Goal: Task Accomplishment & Management: Manage account settings

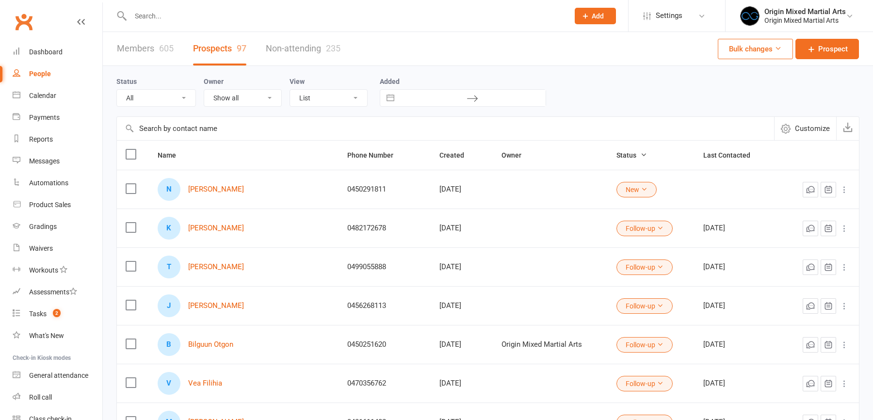
select select "100"
click at [128, 13] on input "text" at bounding box center [345, 16] width 435 height 14
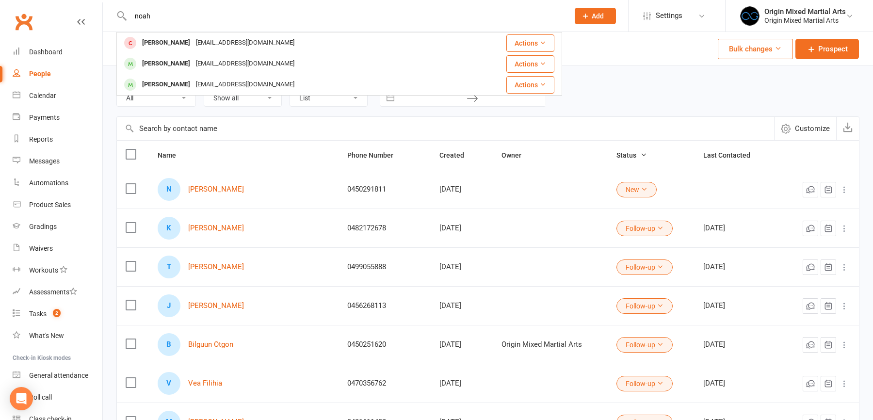
drag, startPoint x: 151, startPoint y: 16, endPoint x: 110, endPoint y: 16, distance: 41.7
click at [110, 16] on react-component "noah Noah Panuccio apanuccio@outlook.com Actions Noah Ngakoutou Yvesngakoutou@g…" at bounding box center [281, 16] width 562 height 32
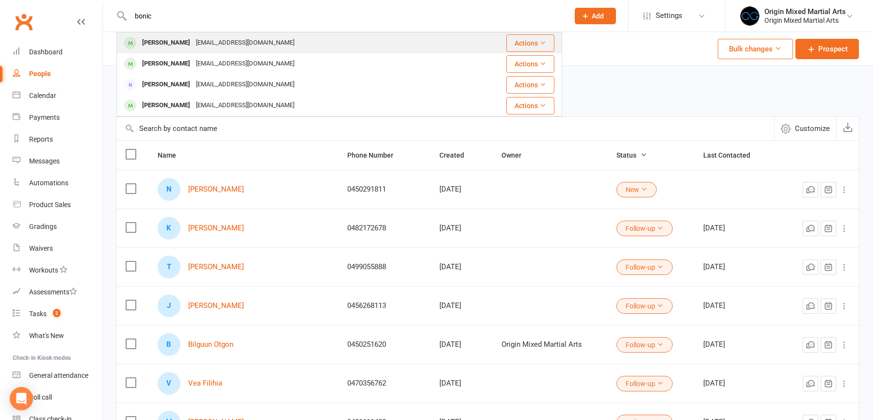
type input "bonic"
click at [205, 42] on div "michaelbonic@hotmail.com" at bounding box center [245, 43] width 104 height 14
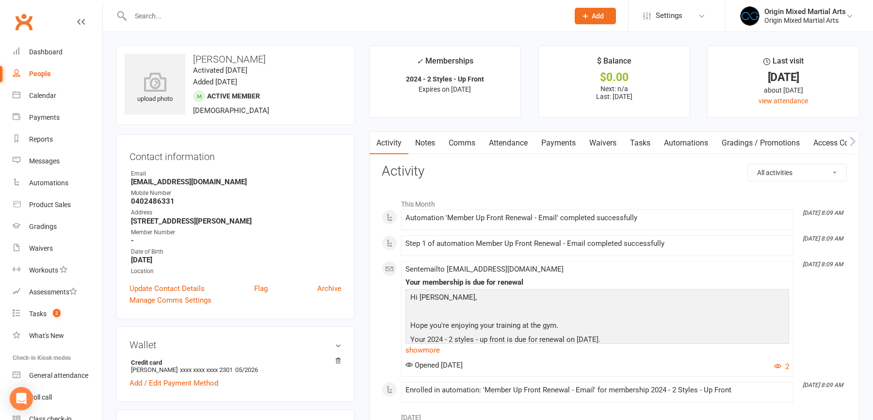
scroll to position [216, 0]
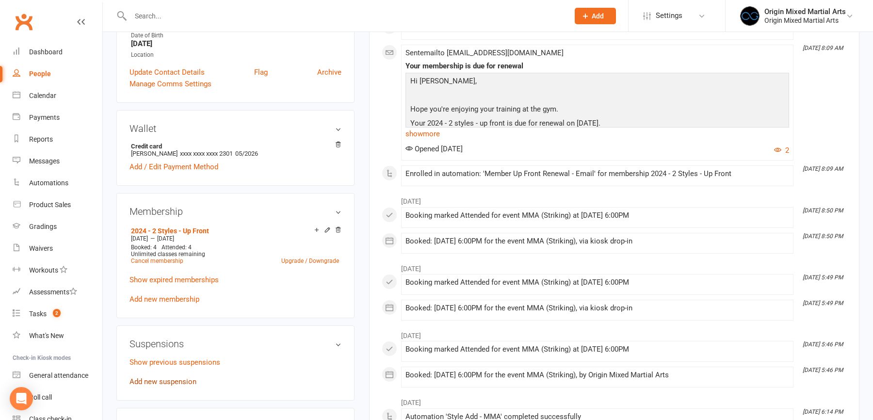
click at [157, 377] on link "Add new suspension" at bounding box center [163, 381] width 67 height 9
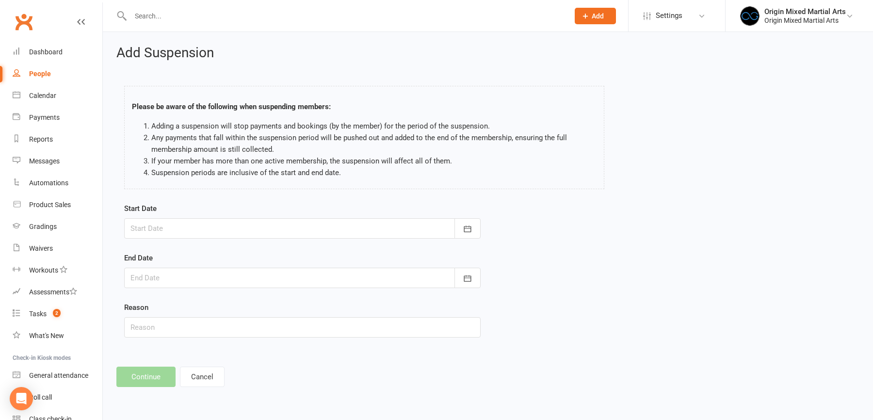
click at [182, 229] on div at bounding box center [302, 228] width 357 height 20
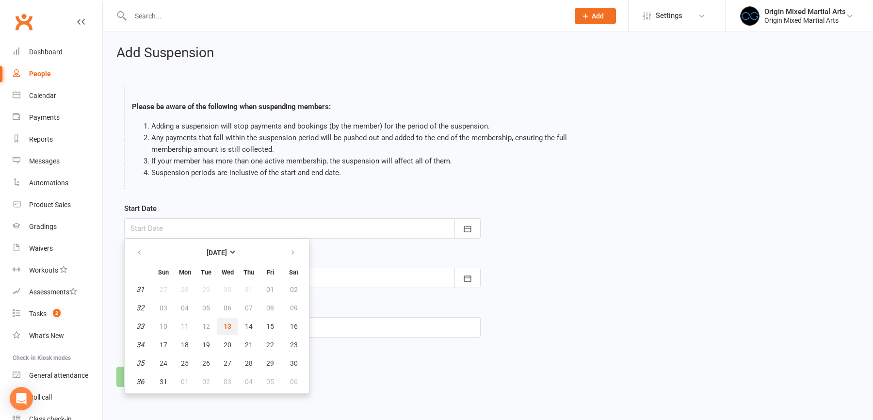
click at [229, 325] on span "13" at bounding box center [228, 327] width 8 height 8
type input "13 Aug 2025"
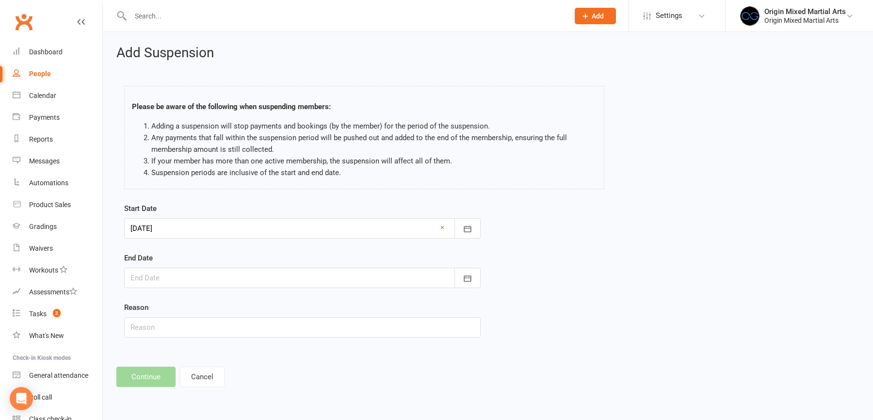
click at [228, 283] on div at bounding box center [302, 278] width 357 height 20
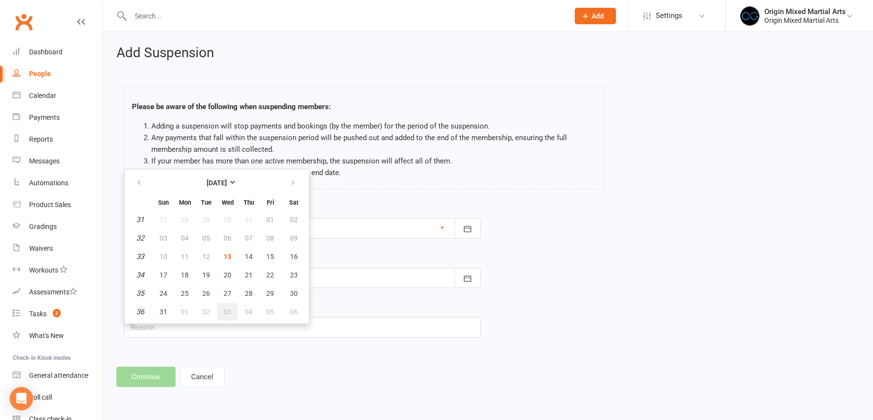
click at [232, 310] on button "03" at bounding box center [227, 311] width 20 height 17
type input "03 Sep 2025"
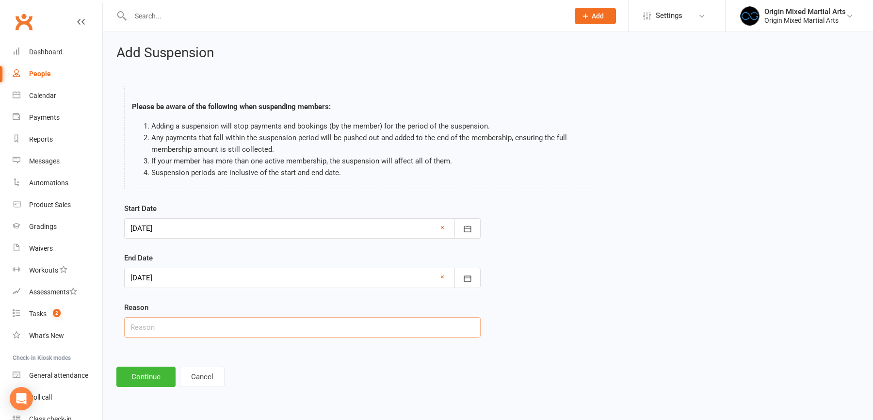
click at [180, 332] on input "text" at bounding box center [302, 327] width 357 height 20
click at [165, 326] on input "text" at bounding box center [302, 327] width 357 height 20
type input "Injury"
click at [143, 381] on button "Continue" at bounding box center [145, 377] width 59 height 20
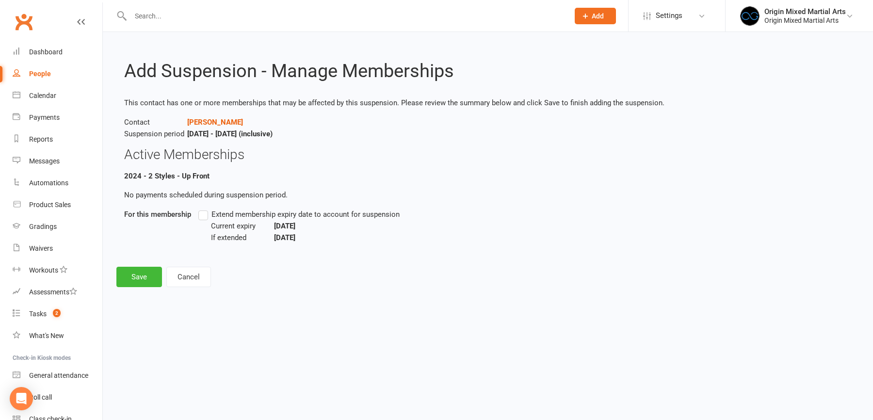
click at [207, 213] on label "Extend membership expiry date to account for suspension" at bounding box center [298, 215] width 201 height 12
click at [205, 209] on input "Extend membership expiry date to account for suspension" at bounding box center [201, 209] width 6 height 0
click at [147, 276] on button "Save" at bounding box center [139, 277] width 46 height 20
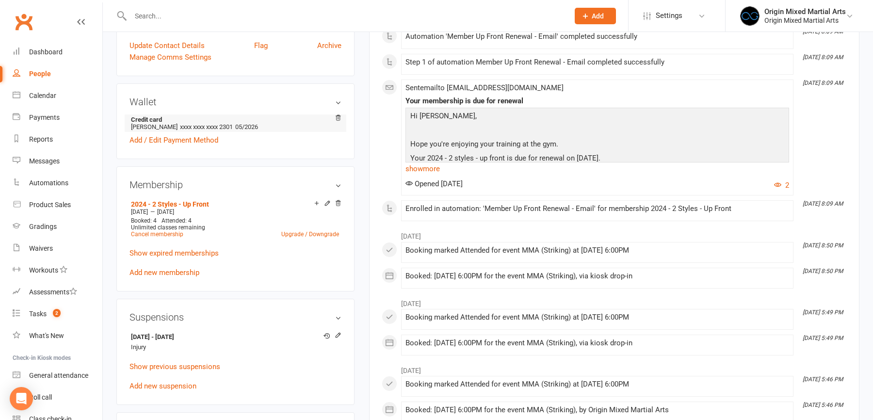
scroll to position [327, 0]
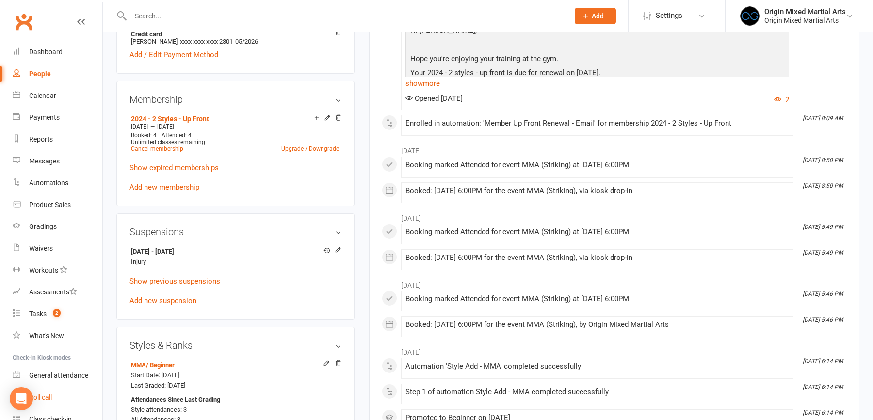
click at [42, 398] on div "Roll call" at bounding box center [40, 397] width 23 height 8
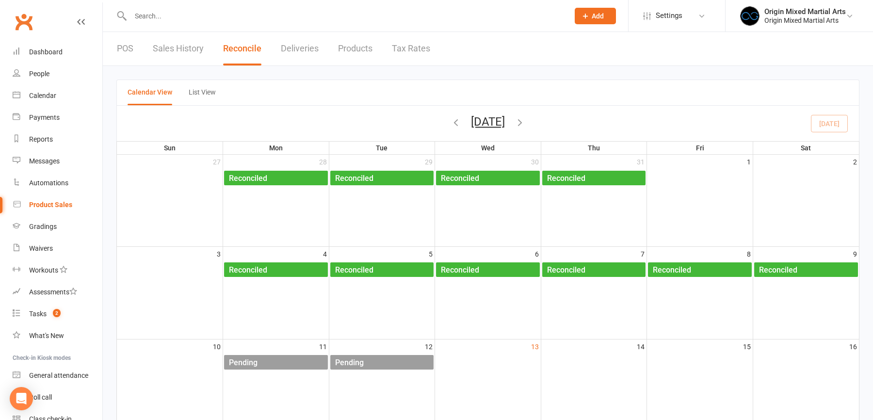
click at [124, 46] on link "POS" at bounding box center [125, 48] width 16 height 33
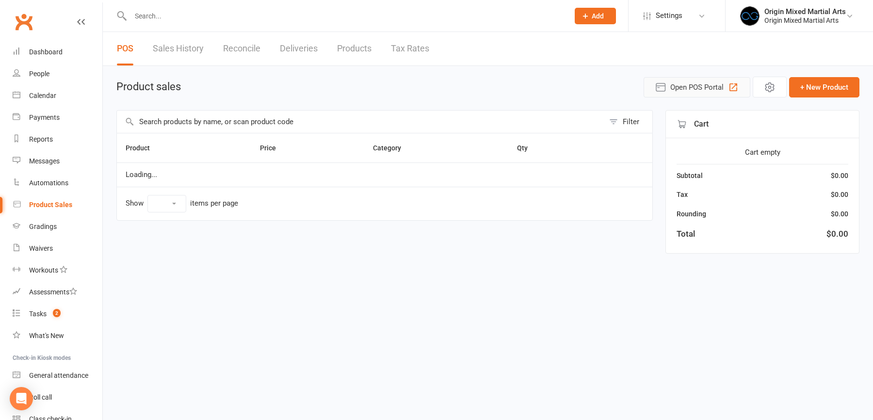
click at [710, 85] on span "Open POS Portal" at bounding box center [697, 88] width 53 height 12
select select "10"
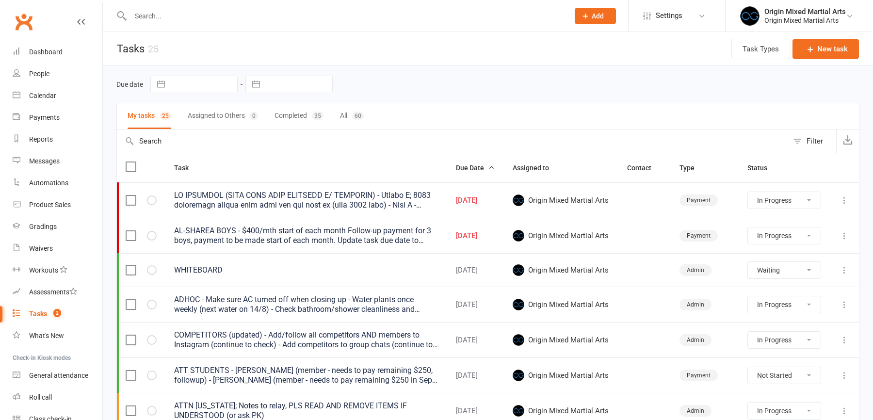
select select "started"
select select "waiting"
select select "started"
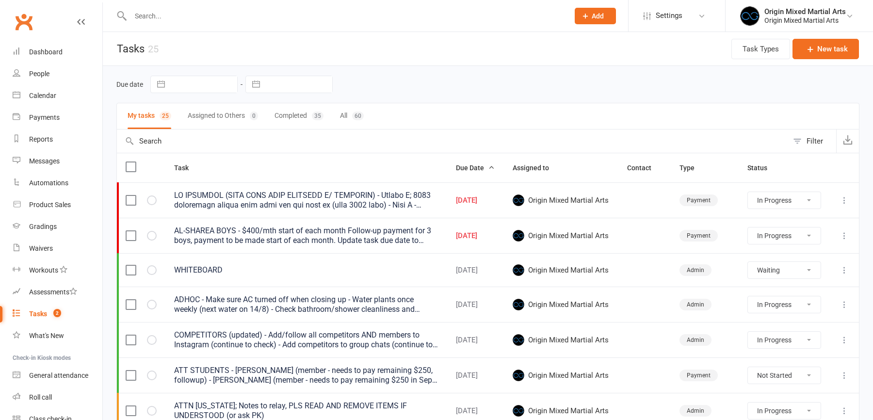
select select "started"
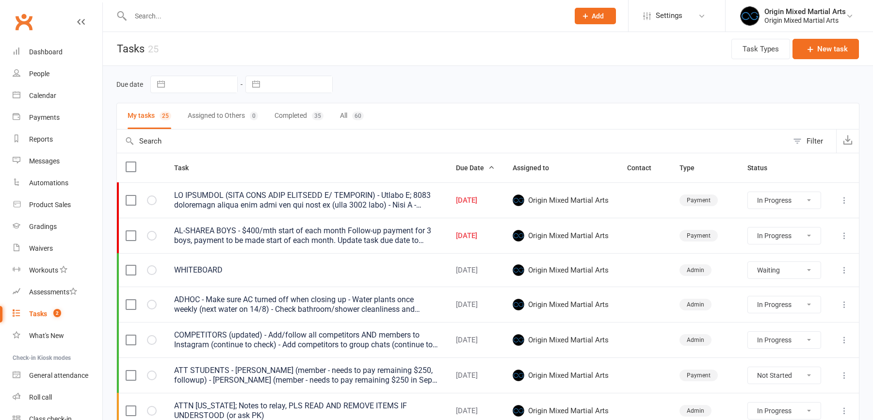
select select "started"
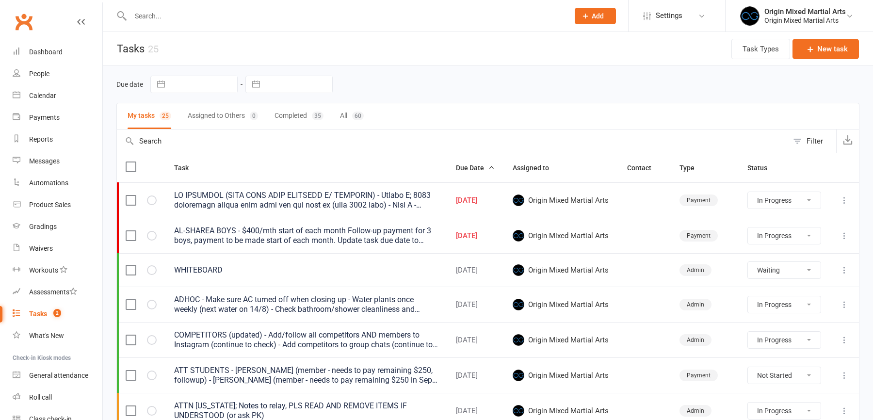
select select "started"
select select "waiting"
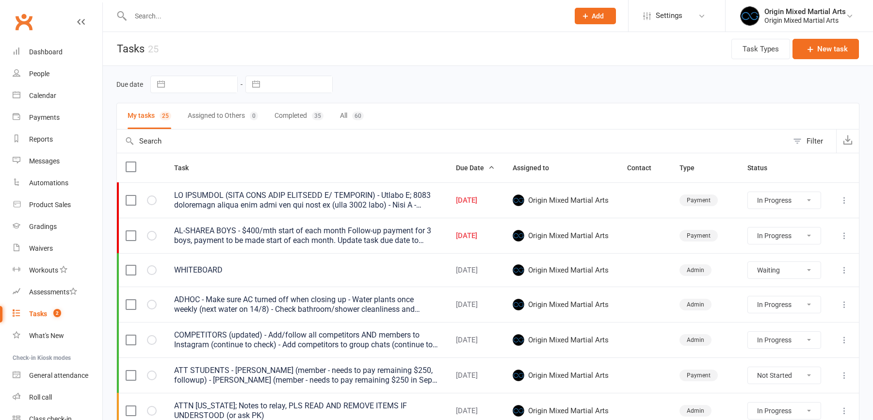
select select "started"
select select "waiting"
click at [847, 201] on icon at bounding box center [845, 201] width 10 height 10
click at [785, 234] on link "Edit" at bounding box center [802, 237] width 96 height 19
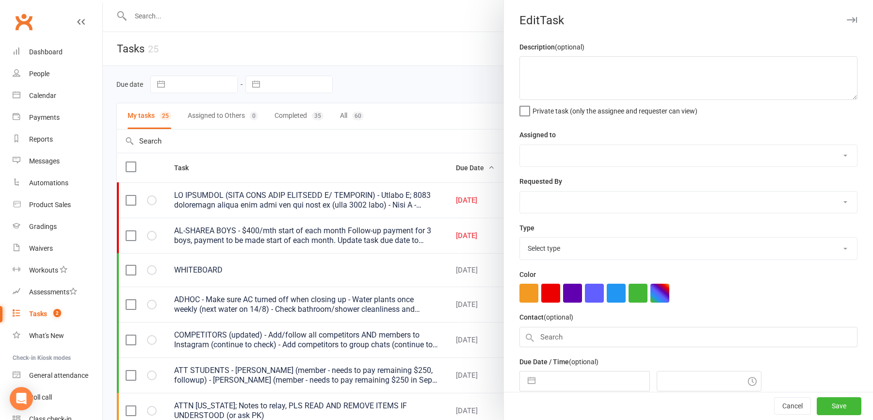
type textarea "UF RENEWALS (NOTE PUSH CASH PAYMENTS W/ DISCOUNT) - Marcus C; 2024 foundation p…"
select select "43946"
type input "12 Aug 2025"
type input "4:00pm"
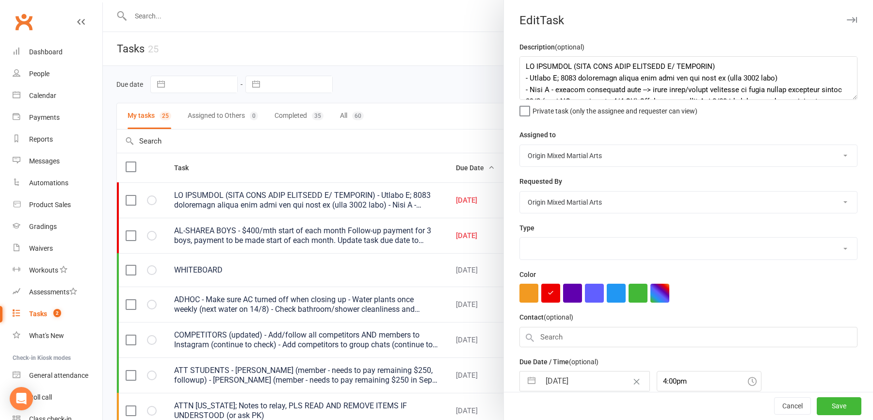
select select "24254"
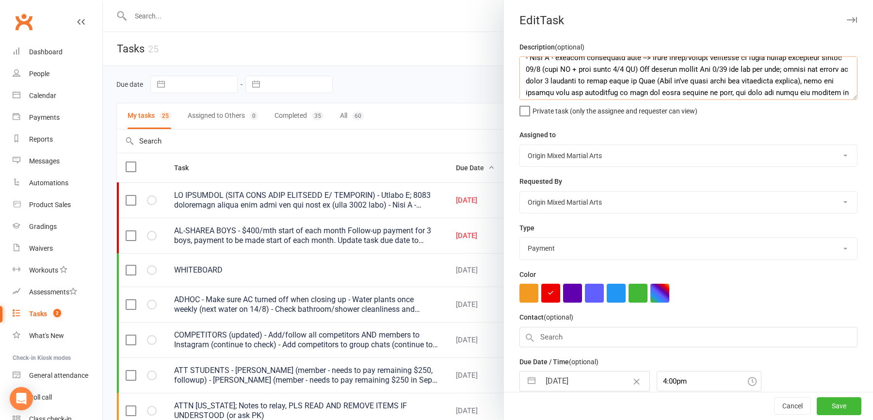
scroll to position [26, 0]
drag, startPoint x: 613, startPoint y: 91, endPoint x: 520, endPoint y: 67, distance: 96.5
click at [520, 67] on textarea at bounding box center [689, 78] width 338 height 44
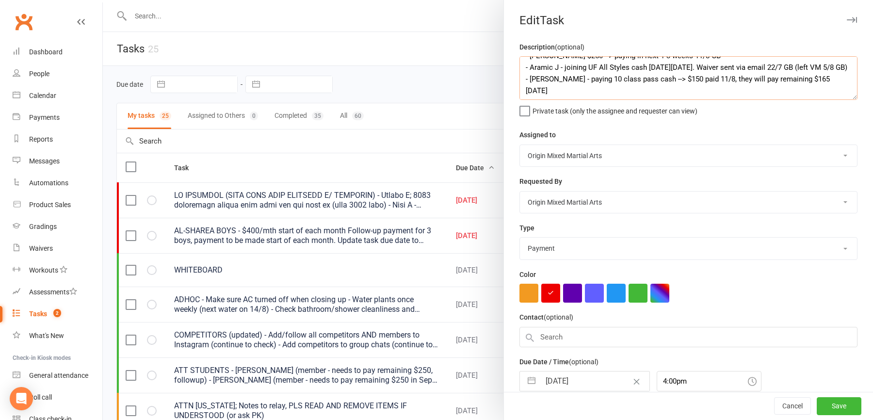
scroll to position [104, 0]
type textarea "UF RENEWALS (NOTE PUSH CASH PAYMENTS W/ DISCOUNT) - Marcus C; 2024 foundation p…"
select select "6"
select select "2025"
select select "7"
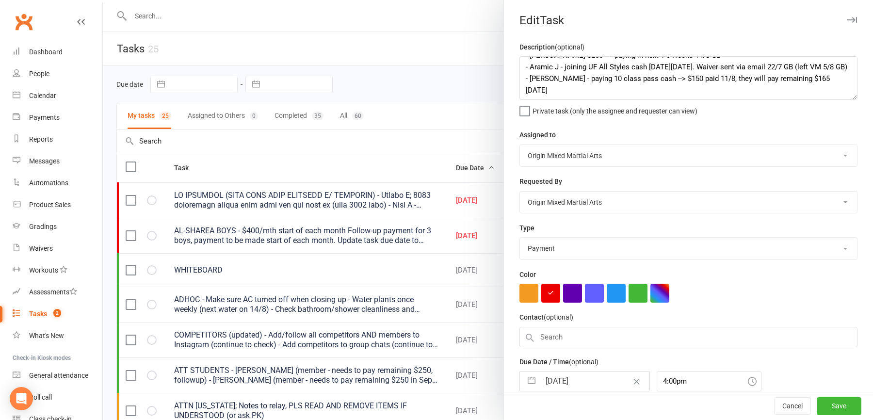
select select "2025"
select select "8"
select select "2025"
click at [557, 382] on input "12 Aug 2025" at bounding box center [595, 381] width 109 height 19
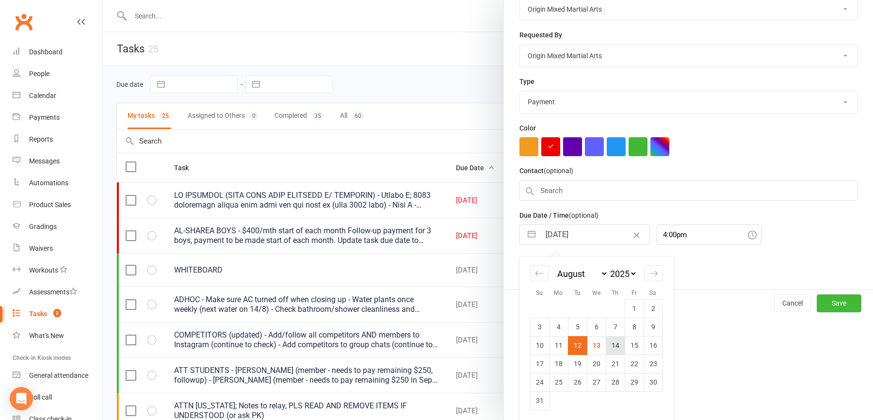
click at [611, 347] on td "14" at bounding box center [615, 345] width 19 height 18
type input "14 Aug 2025"
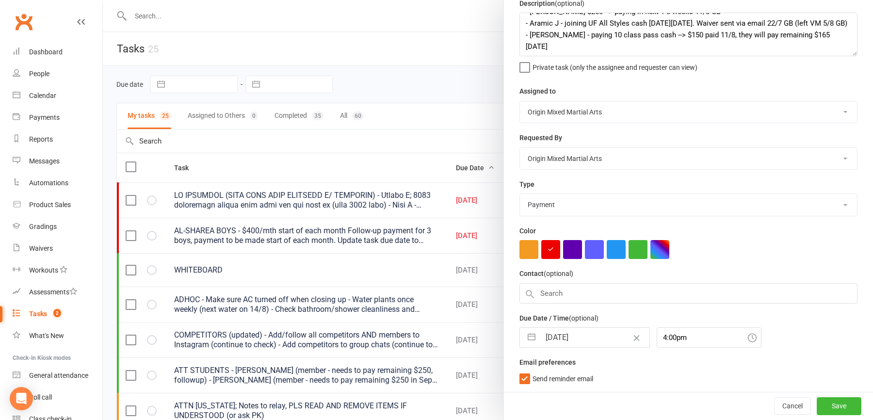
scroll to position [42, 0]
click at [851, 407] on button "Save" at bounding box center [839, 406] width 45 height 17
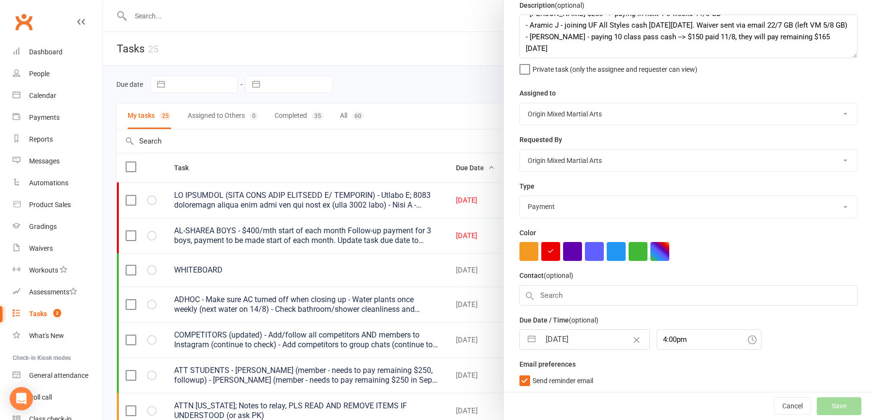
select select "started"
select select "waiting"
select select "started"
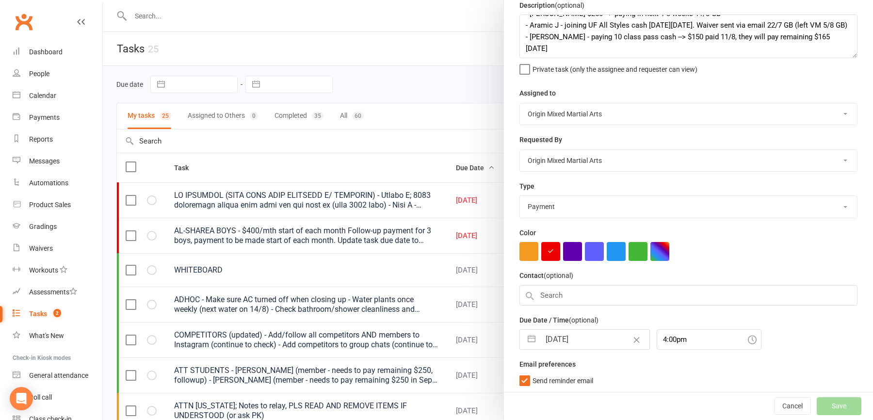
select select "started"
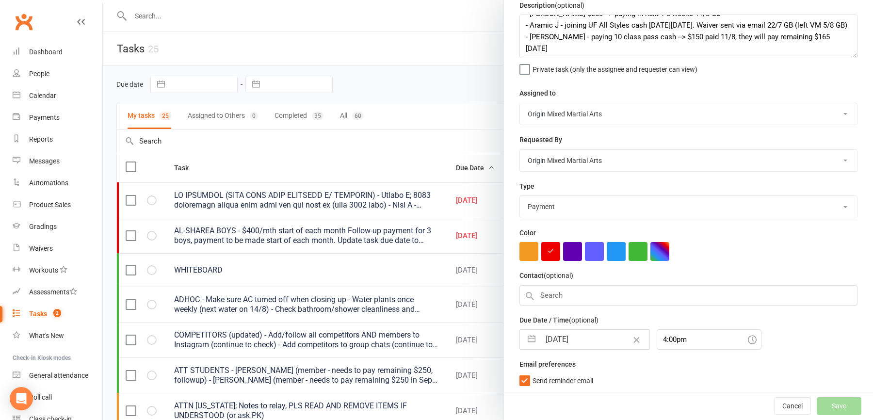
select select "started"
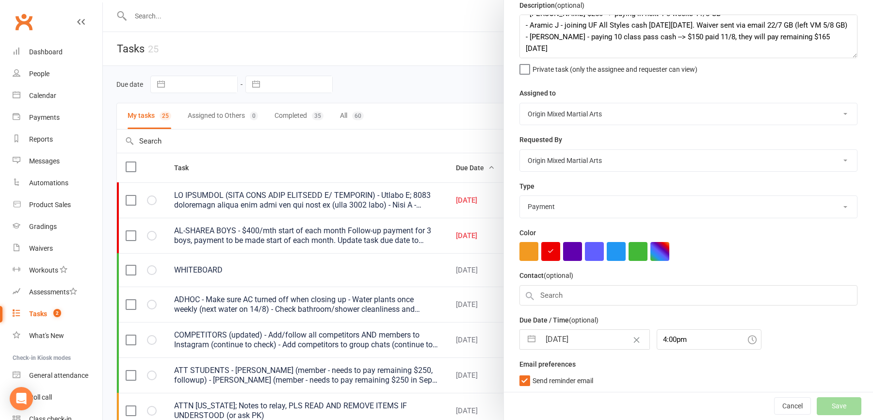
select select "started"
select select "waiting"
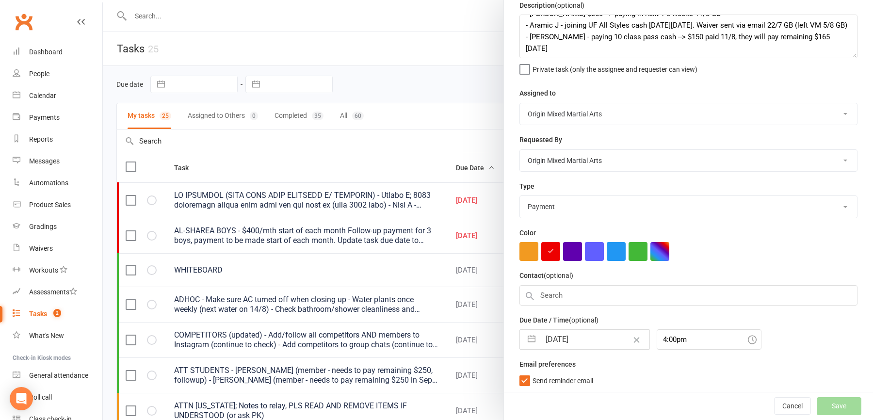
select select "started"
select select "waiting"
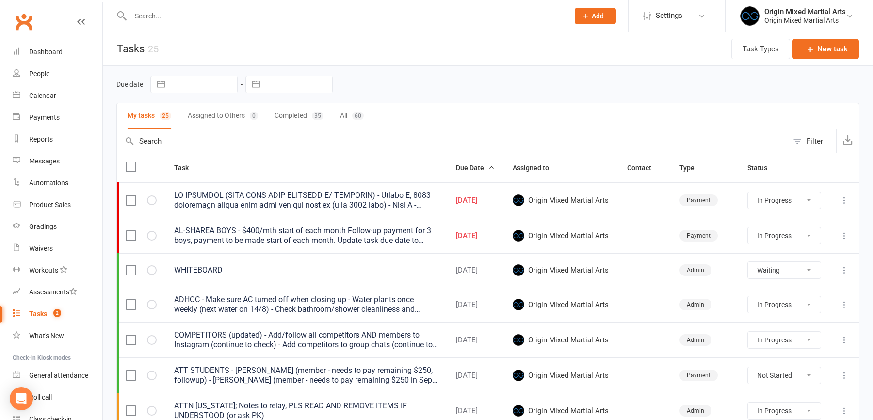
select select "started"
select select "waiting"
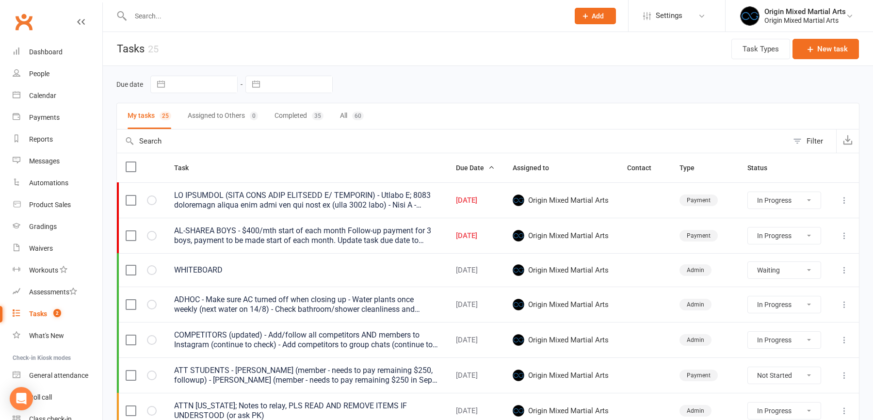
select select "started"
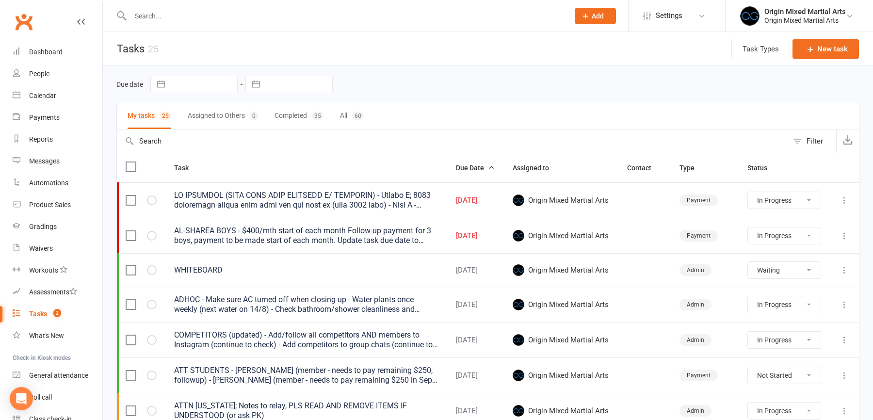
select select "started"
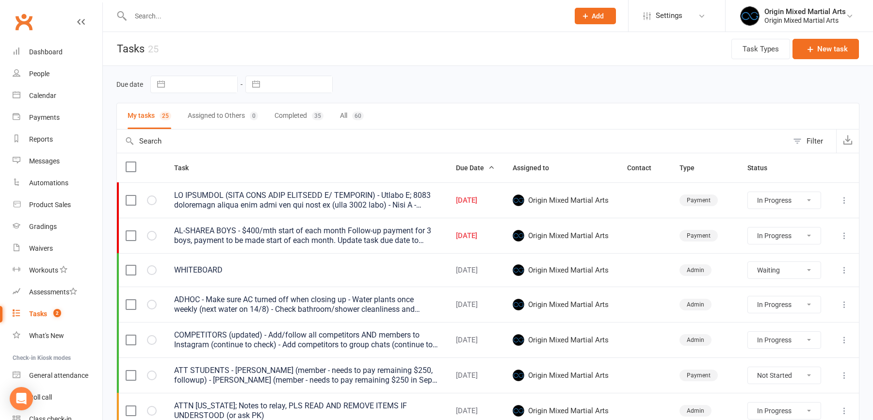
select select "started"
select select "waiting"
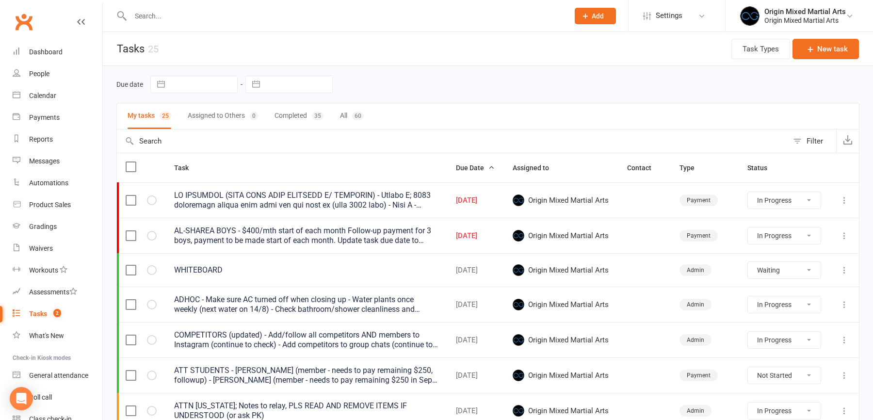
select select "started"
select select "waiting"
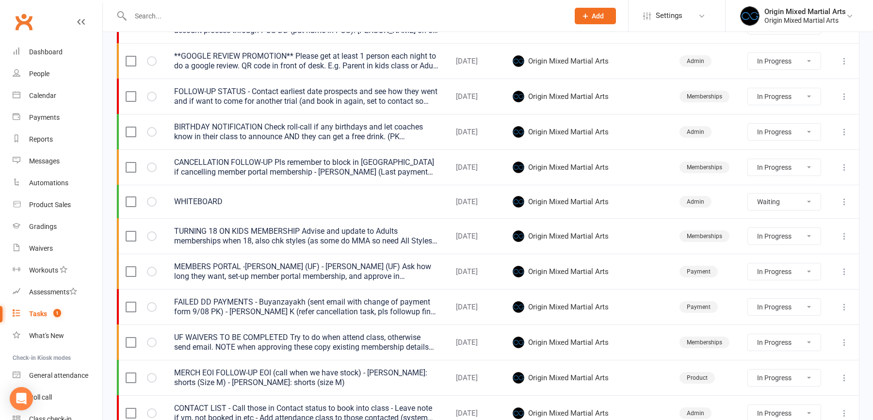
scroll to position [515, 0]
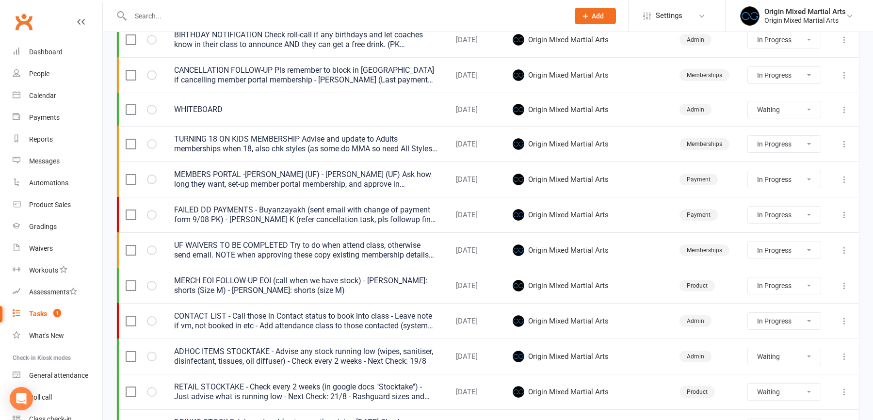
click at [844, 211] on icon at bounding box center [845, 215] width 10 height 10
click at [795, 247] on link "Edit" at bounding box center [802, 249] width 96 height 19
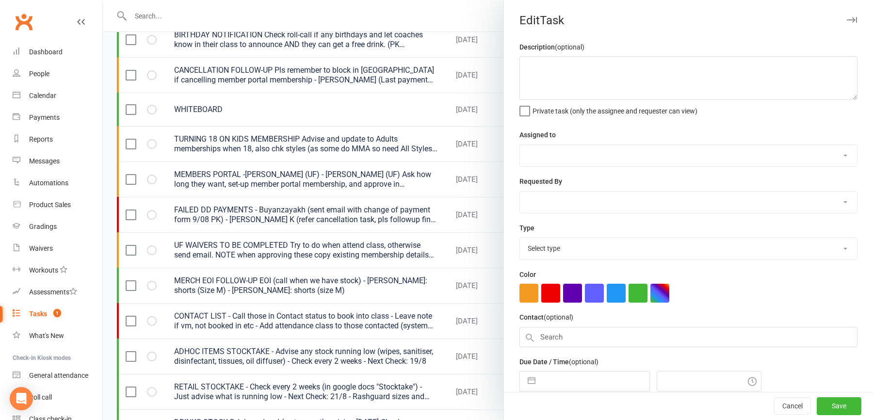
type textarea "FAILED DD PAYMENTS - Buyanzayakh (sent email with change of payment form 9/08 P…"
select select "43946"
type input "[DATE]"
type input "4:00pm"
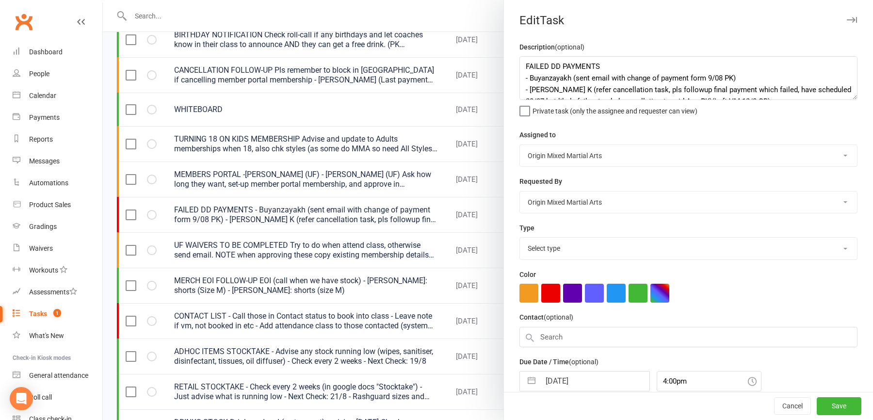
select select "24254"
click at [608, 62] on textarea "FAILED DD PAYMENTS - Buyanzayakh (sent email with change of payment form 9/08 P…" at bounding box center [689, 78] width 338 height 44
type textarea "FAILED DD PAYMENTS - [PERSON_NAME] (sent email with change of payment form 9/08…"
click at [827, 407] on button "Save" at bounding box center [839, 406] width 45 height 17
select select "started"
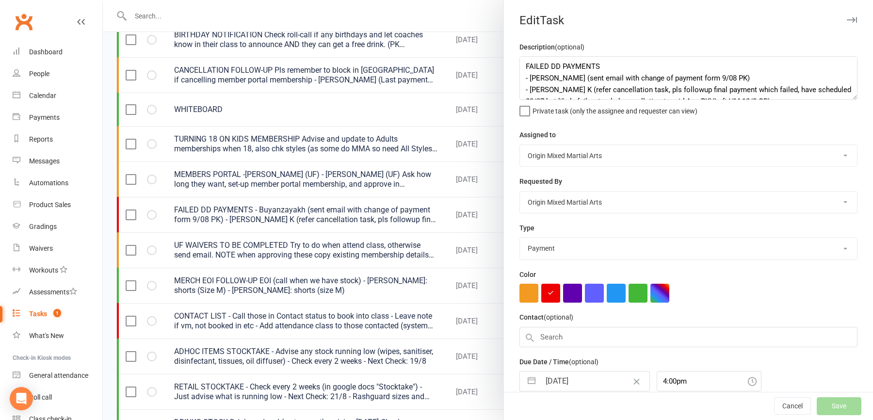
select select "started"
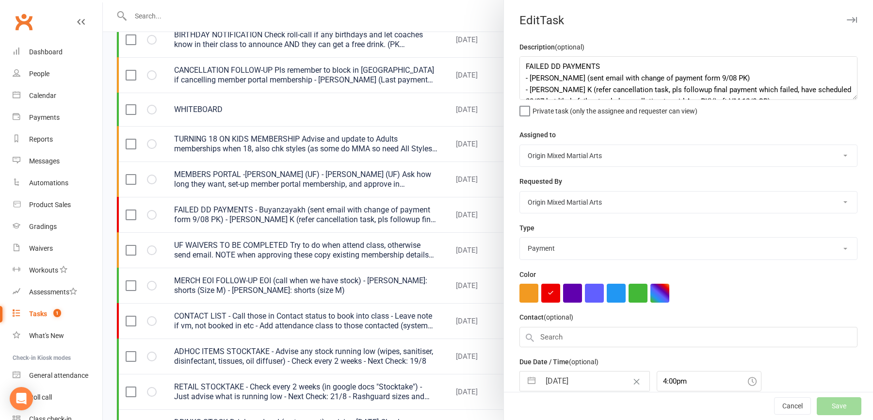
select select "started"
select select "waiting"
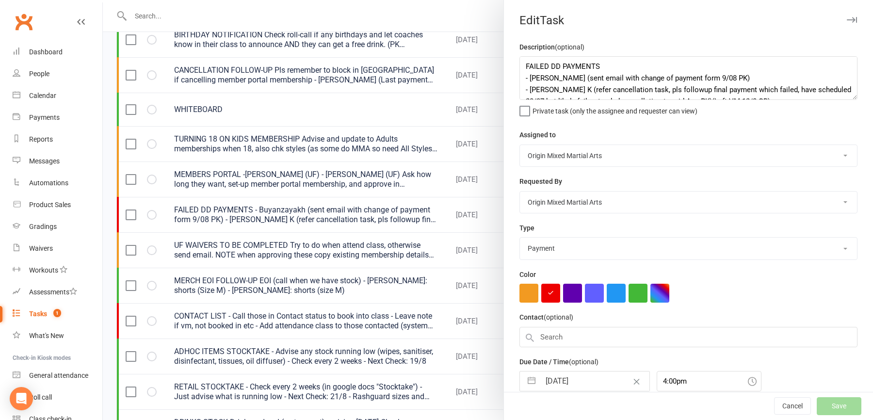
select select "waiting"
select select "started"
select select "waiting"
select select "started"
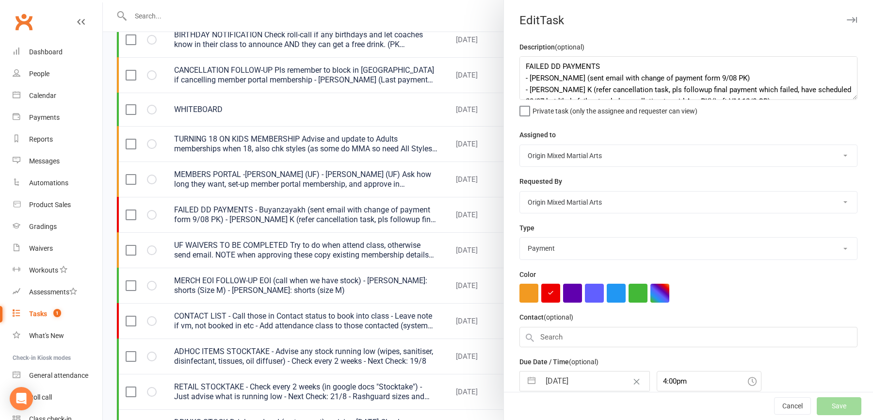
select select "started"
select select "waiting"
select select "started"
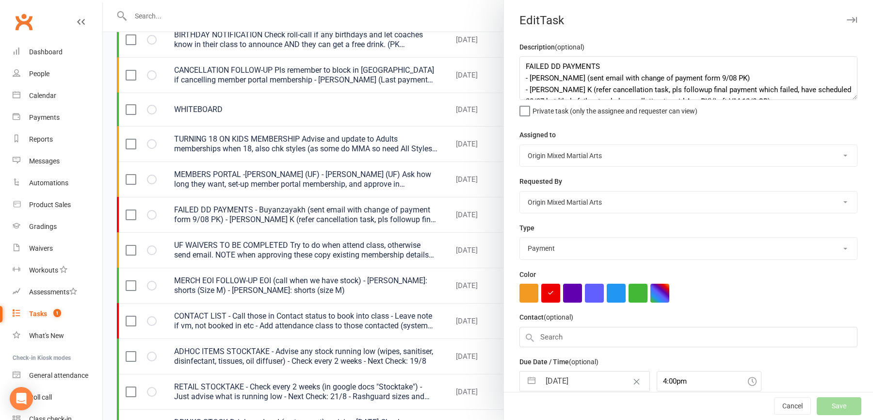
select select "started"
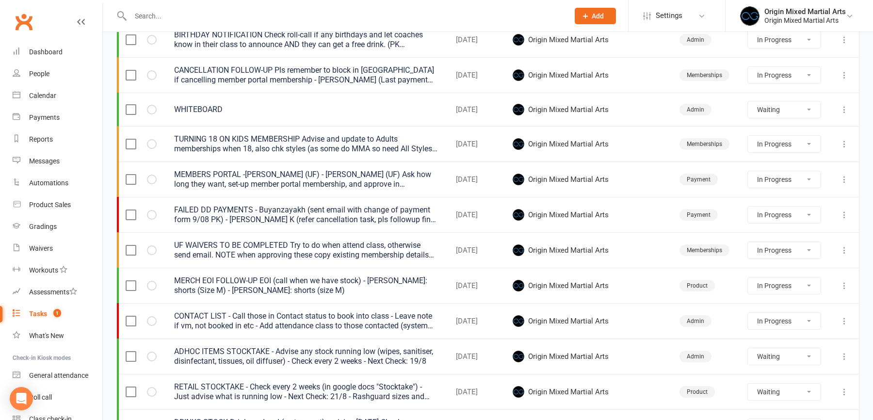
select select "started"
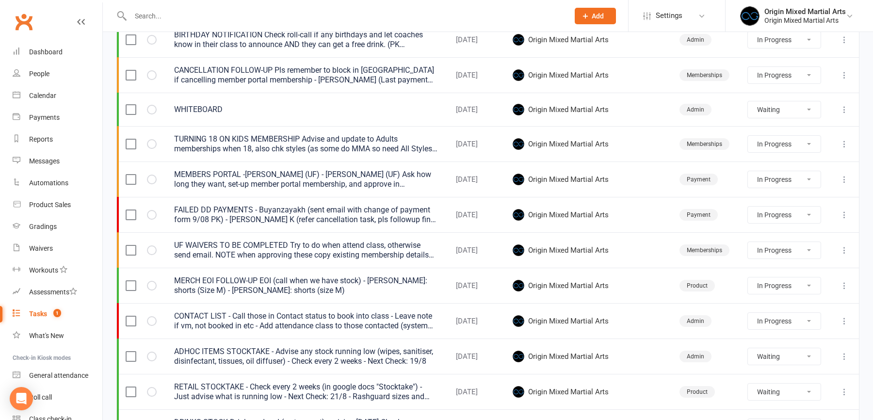
select select "started"
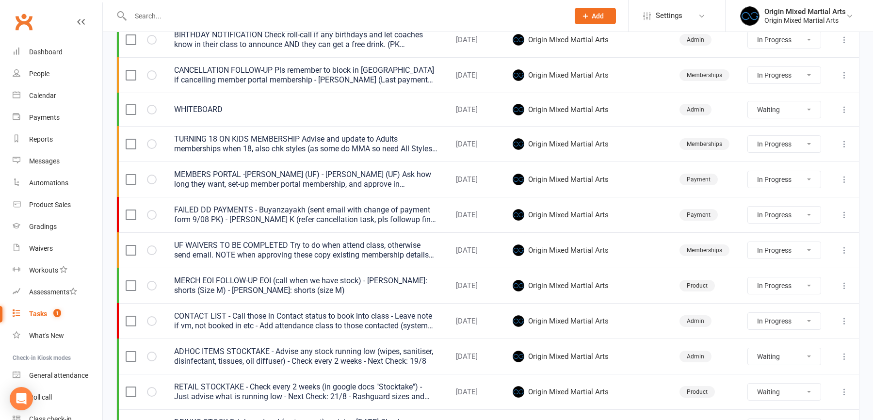
select select "waiting"
select select "started"
select select "waiting"
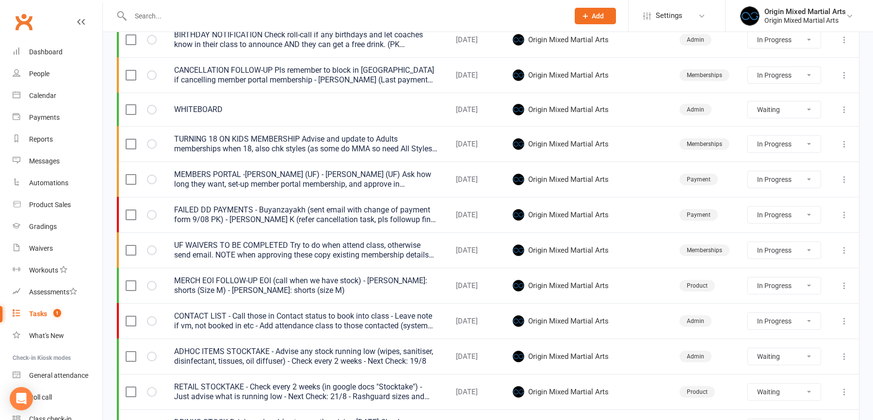
select select "started"
select select "waiting"
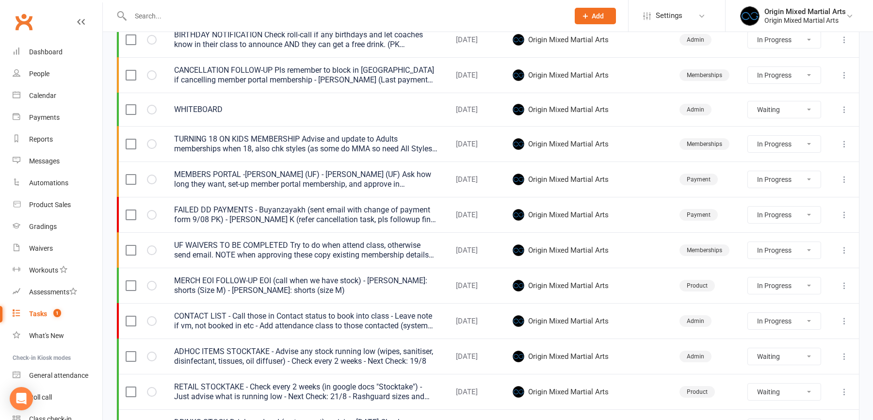
select select "started"
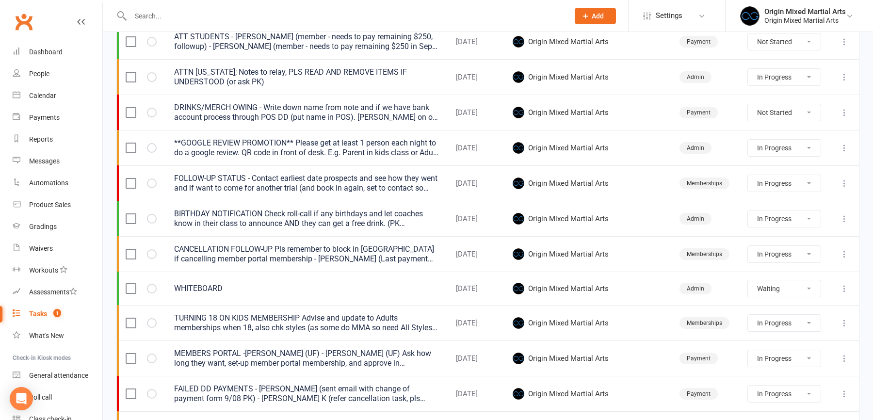
scroll to position [319, 0]
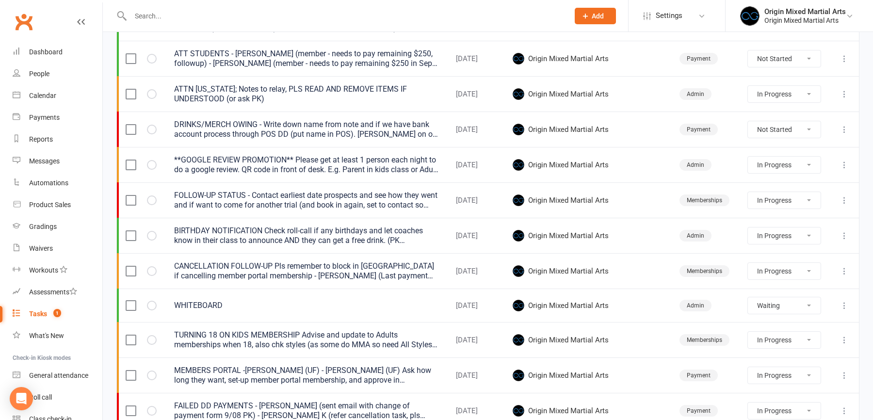
click at [844, 93] on icon at bounding box center [845, 94] width 10 height 10
click at [781, 131] on link "Edit" at bounding box center [802, 130] width 96 height 19
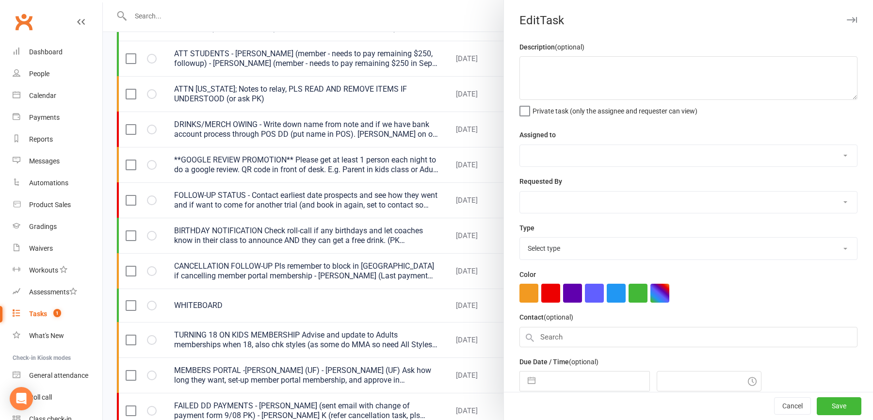
type textarea "ATTN GEORGIA; Notes to relay, PLS READ AND REMOVE ITEMS IF UNDERSTOOD (or ask P…"
select select "43946"
type input "[DATE]"
type input "4:00pm"
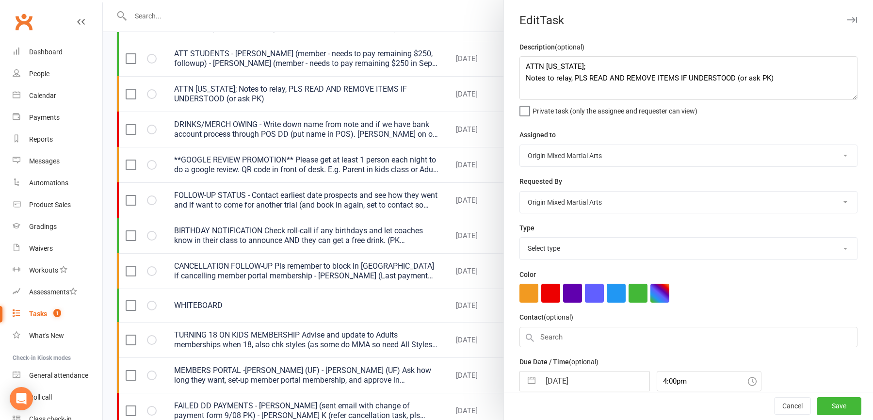
select select "31926"
click at [774, 81] on textarea "ATTN GEORGIA; Notes to relay, PLS READ AND REMOVE ITEMS IF UNDERSTOOD (or ask P…" at bounding box center [689, 78] width 338 height 44
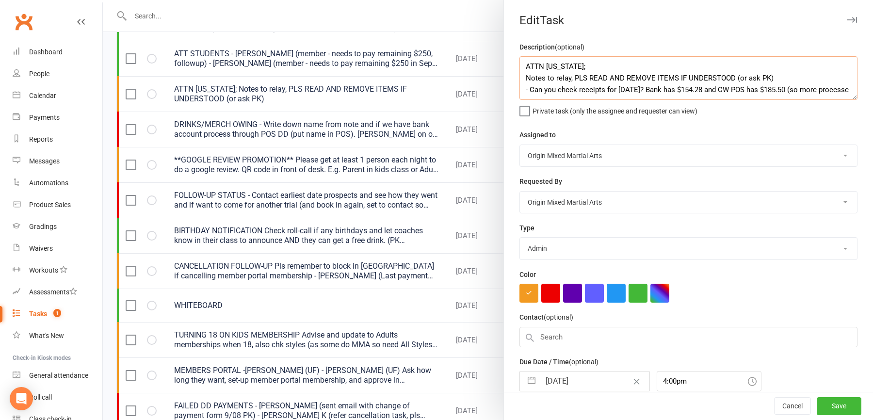
scroll to position [6, 0]
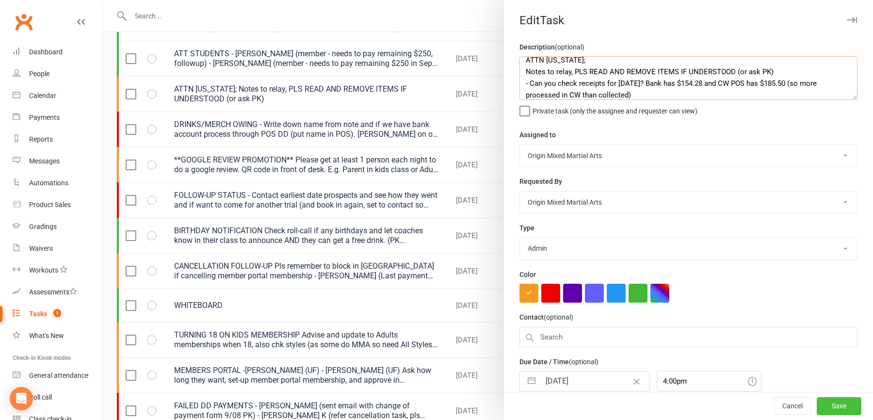
type textarea "ATTN [US_STATE]; Notes to relay, PLS READ AND REMOVE ITEMS IF UNDERSTOOD (or as…"
click at [840, 407] on button "Save" at bounding box center [839, 406] width 45 height 17
select select "started"
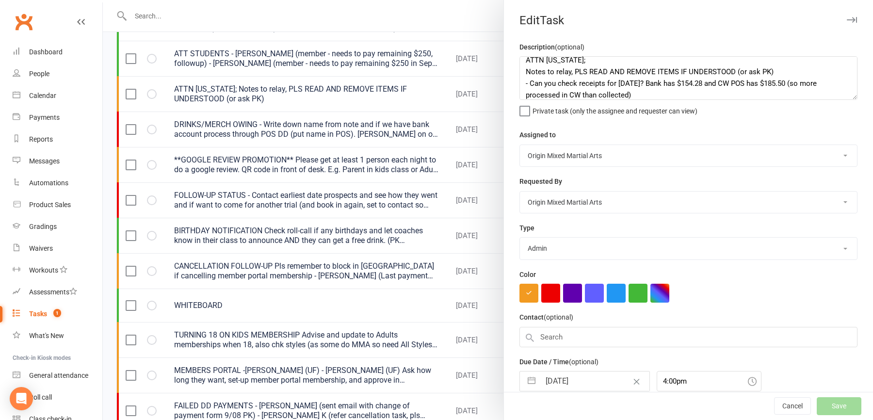
select select "started"
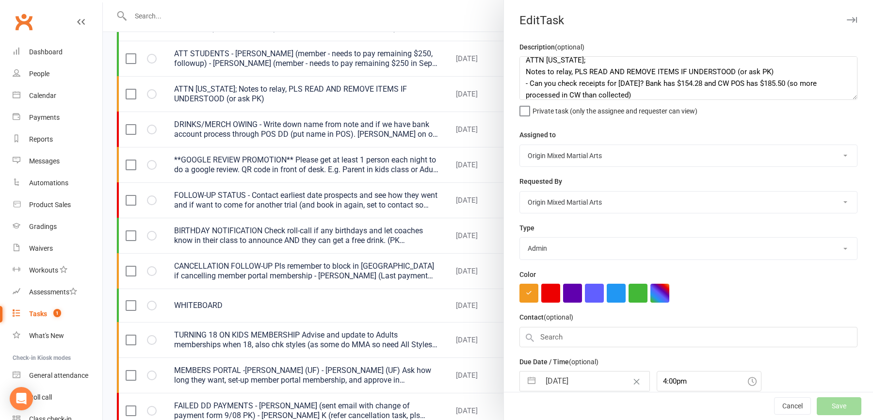
select select "started"
select select "waiting"
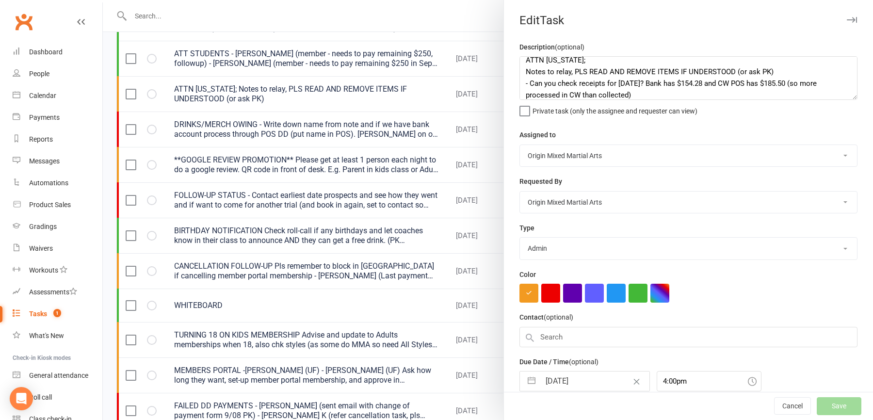
select select "started"
select select "waiting"
select select "started"
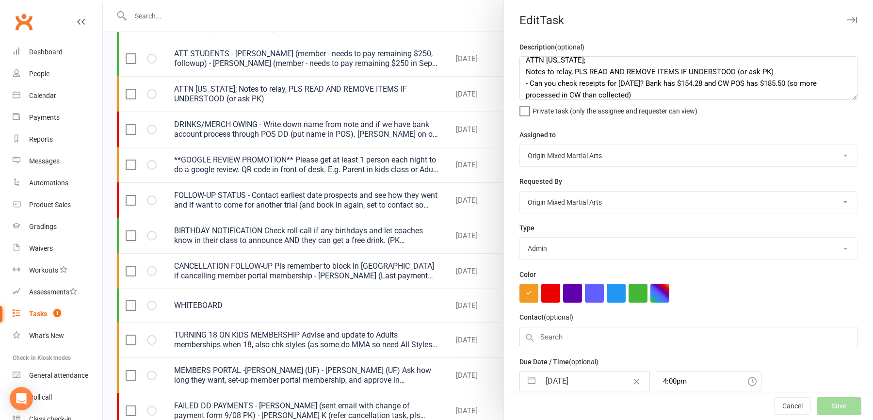
select select "started"
select select "waiting"
select select "started"
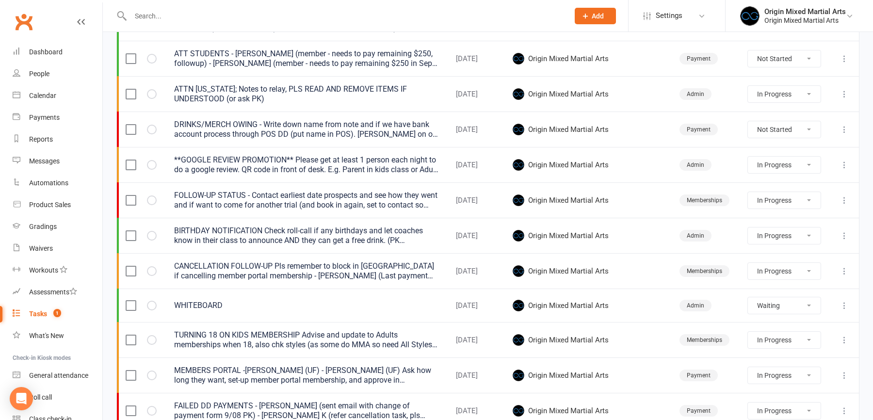
select select "started"
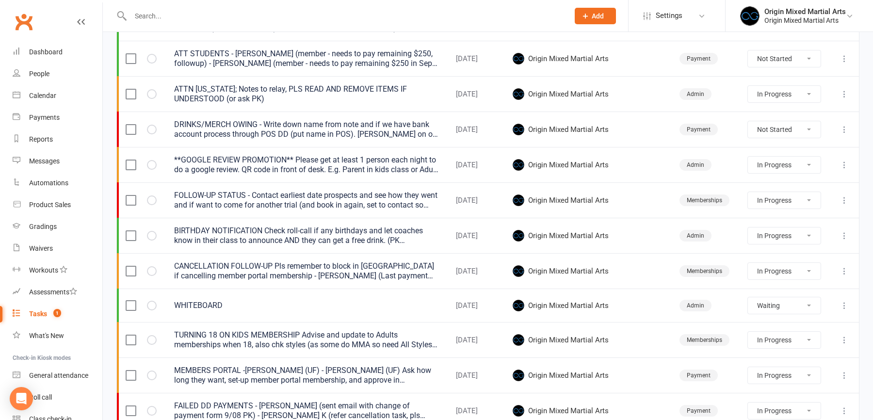
select select "started"
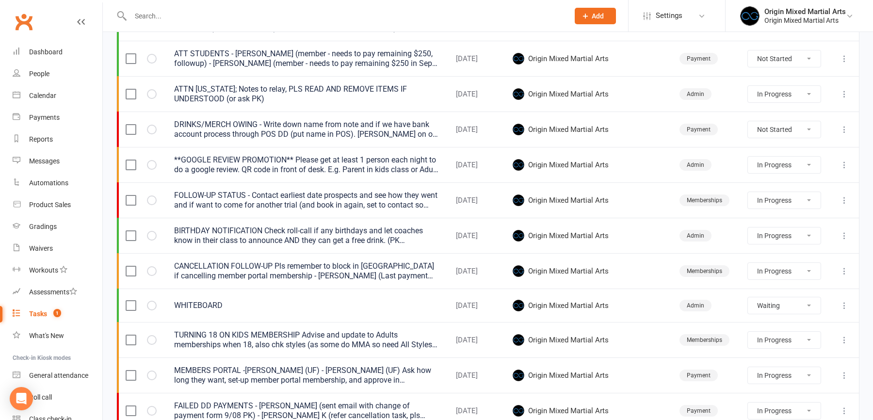
select select "waiting"
select select "started"
select select "waiting"
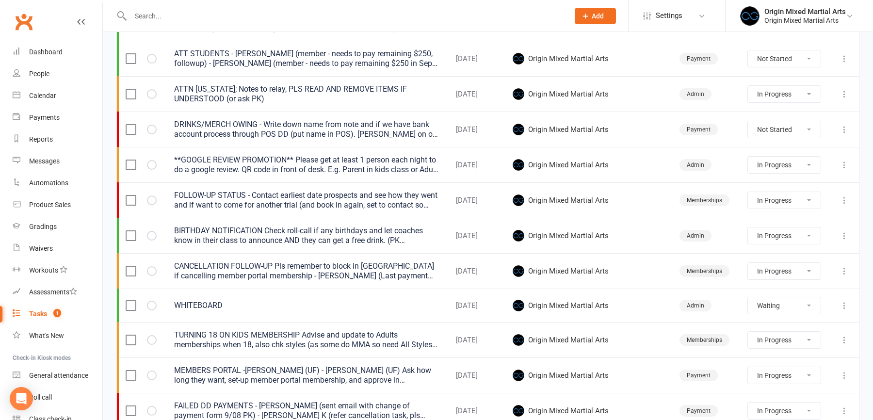
select select "started"
select select "waiting"
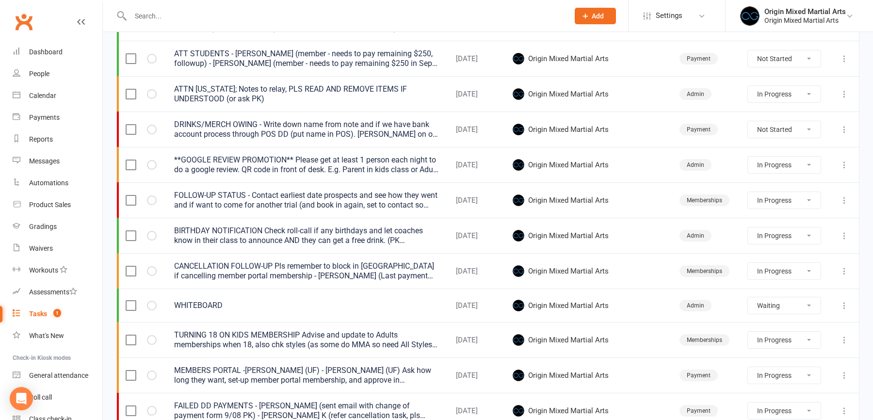
select select "started"
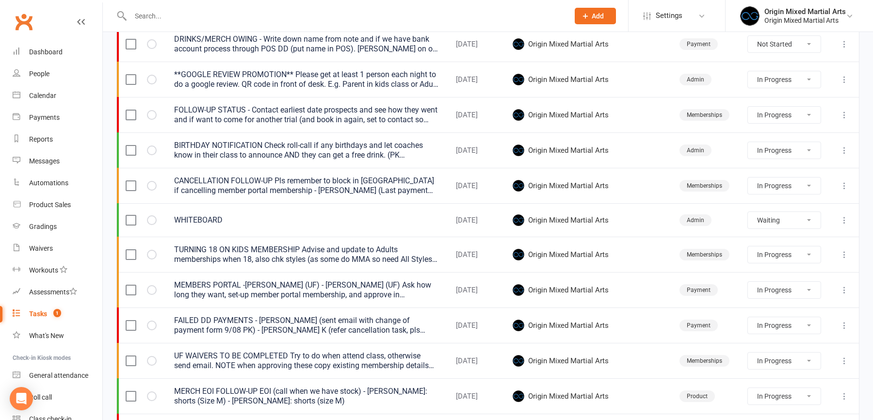
scroll to position [427, 0]
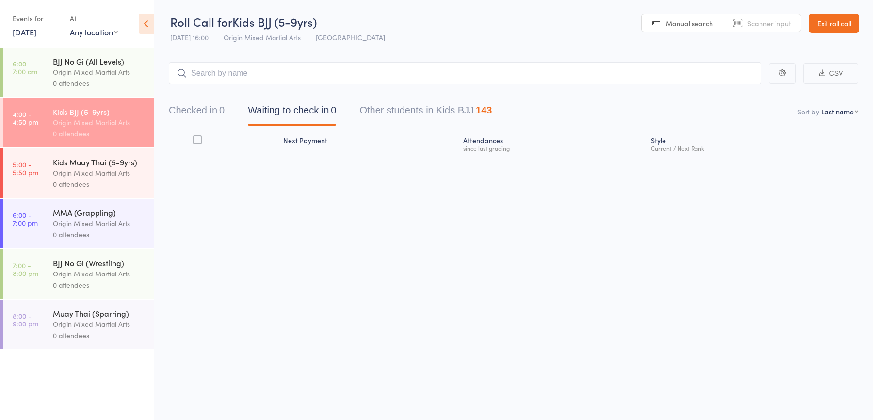
click at [49, 37] on div "Events for 13 Aug, 2025 13 Aug, 2025 August 2025 Sun Mon Tue Wed Thu Fri Sat 31…" at bounding box center [37, 25] width 48 height 29
click at [36, 28] on link "13 Aug, 2025" at bounding box center [25, 32] width 24 height 11
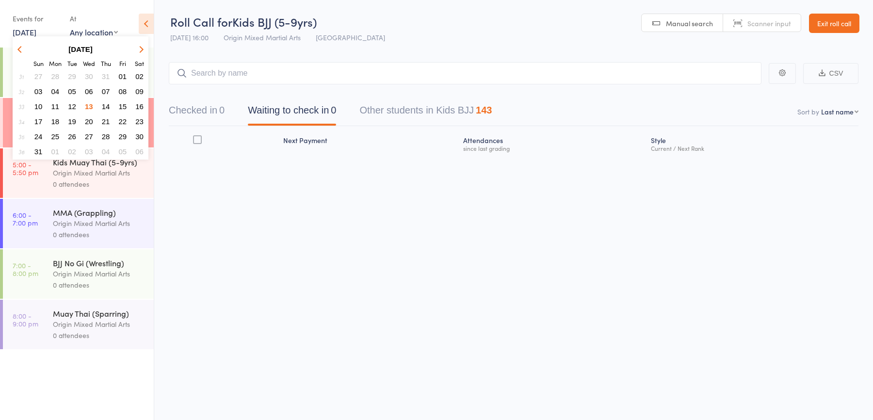
click at [140, 87] on span "09" at bounding box center [139, 91] width 8 height 8
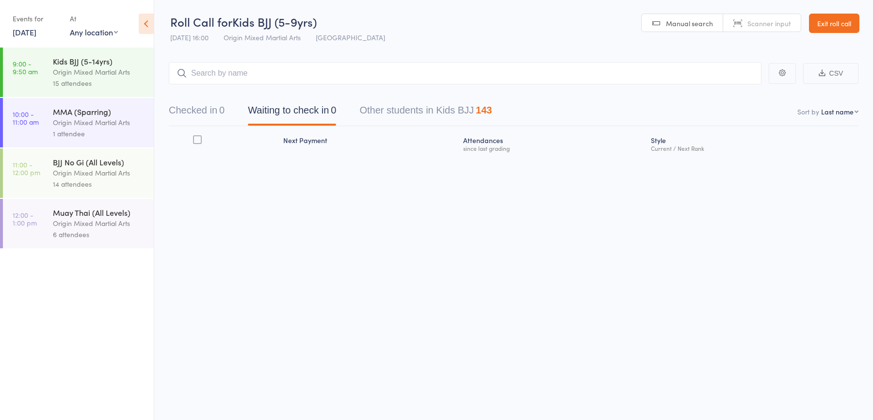
click at [115, 110] on div "MMA (Sparring)" at bounding box center [99, 111] width 93 height 11
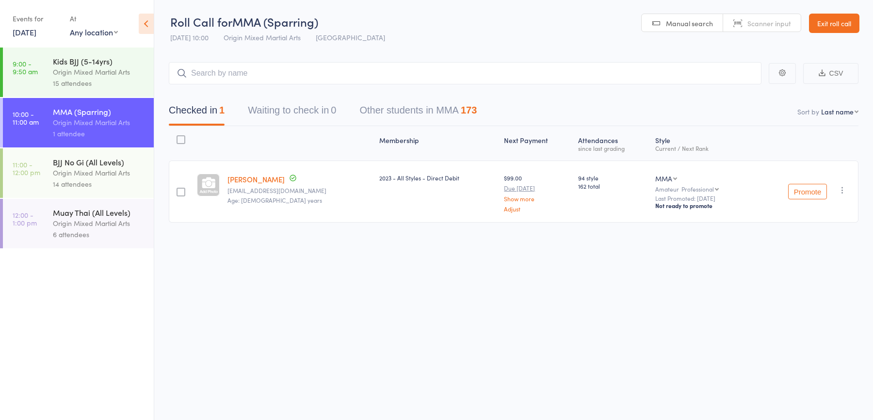
click at [845, 19] on link "Exit roll call" at bounding box center [834, 23] width 50 height 19
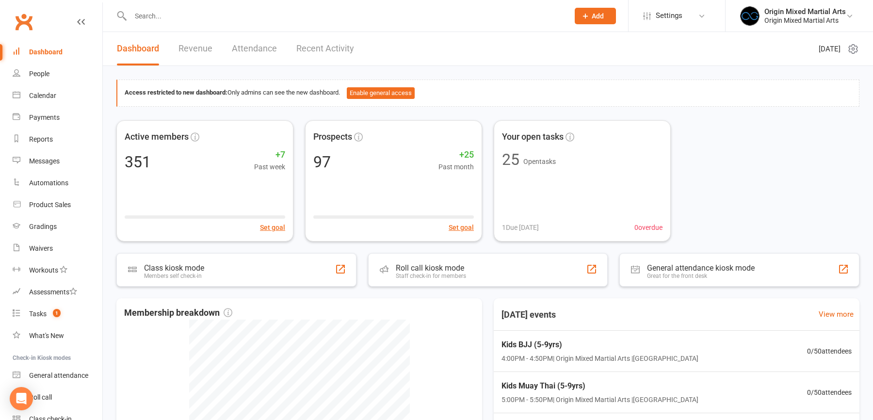
click at [182, 21] on input "text" at bounding box center [345, 16] width 435 height 14
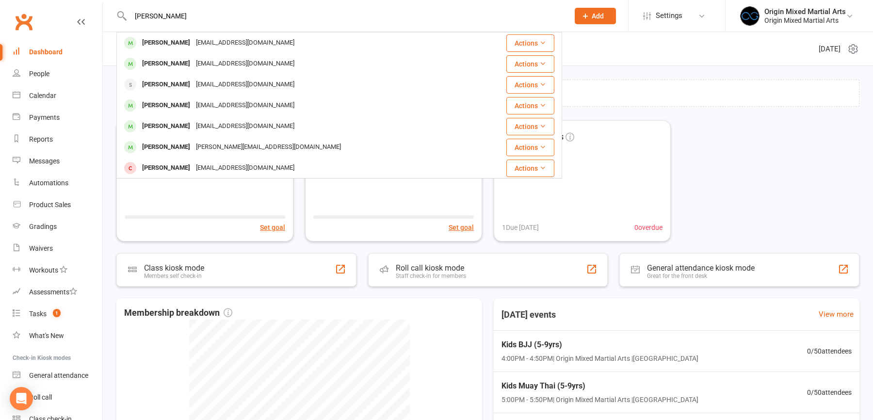
type input "joan"
click at [55, 76] on link "People" at bounding box center [58, 74] width 90 height 22
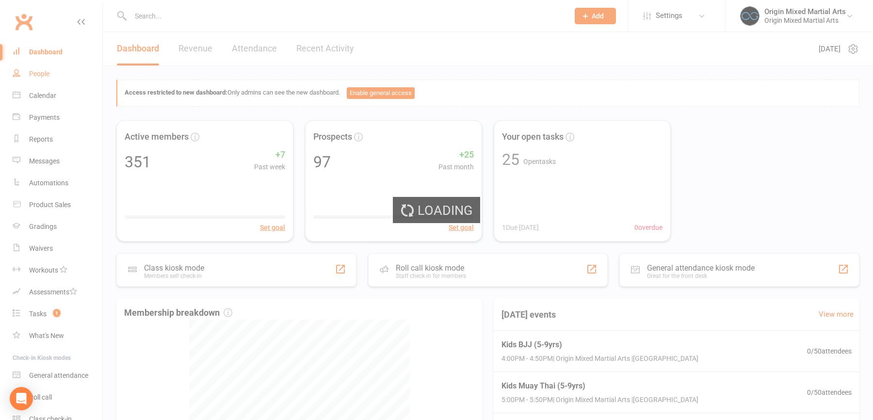
select select "100"
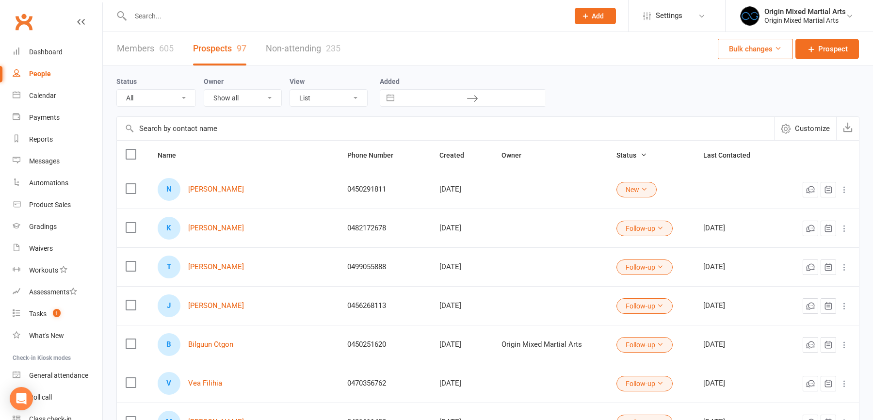
click at [147, 17] on input "text" at bounding box center [345, 16] width 435 height 14
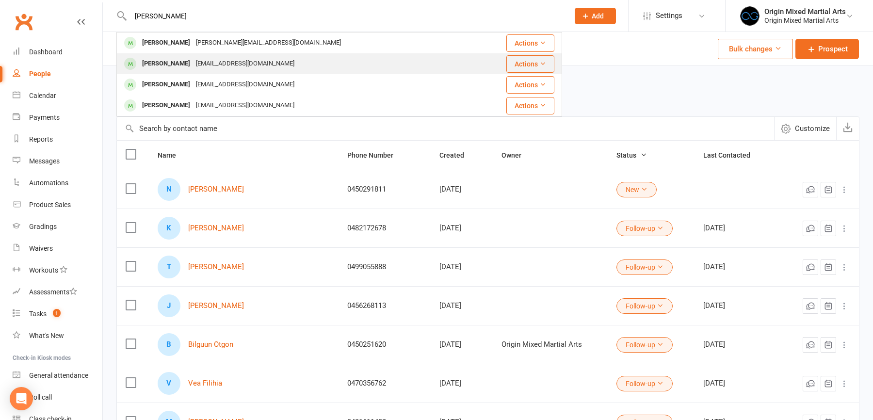
type input "lucas"
click at [147, 67] on div "Lucas Meng" at bounding box center [166, 64] width 54 height 14
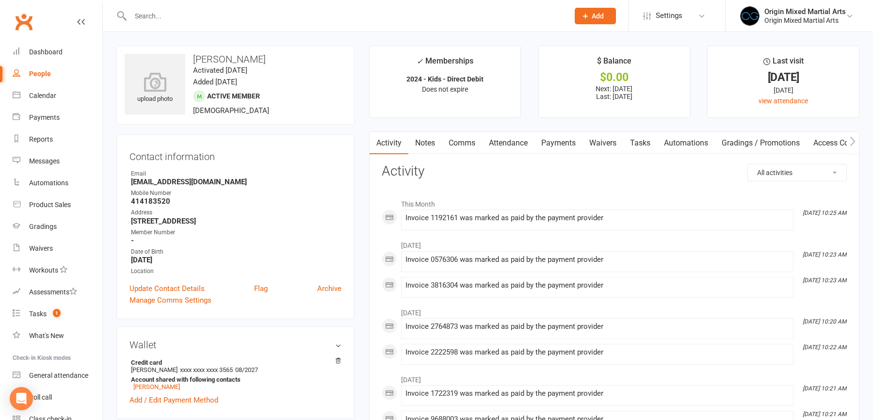
click at [140, 15] on input "text" at bounding box center [345, 16] width 435 height 14
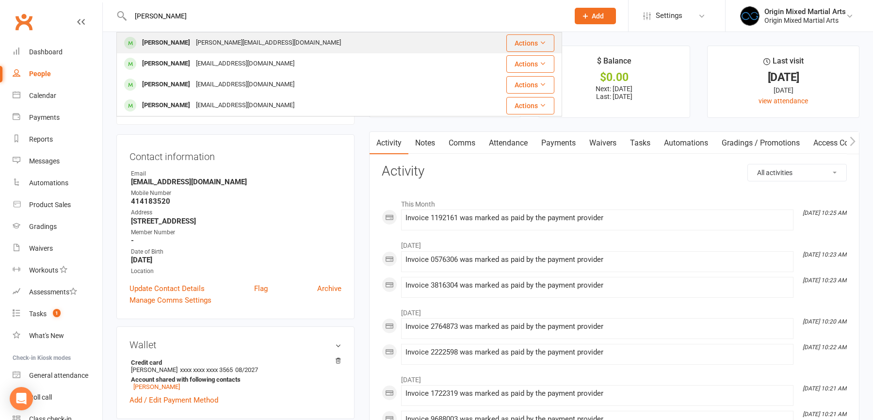
type input "lucas"
click at [182, 43] on div "Lucas Vartanian" at bounding box center [166, 43] width 54 height 14
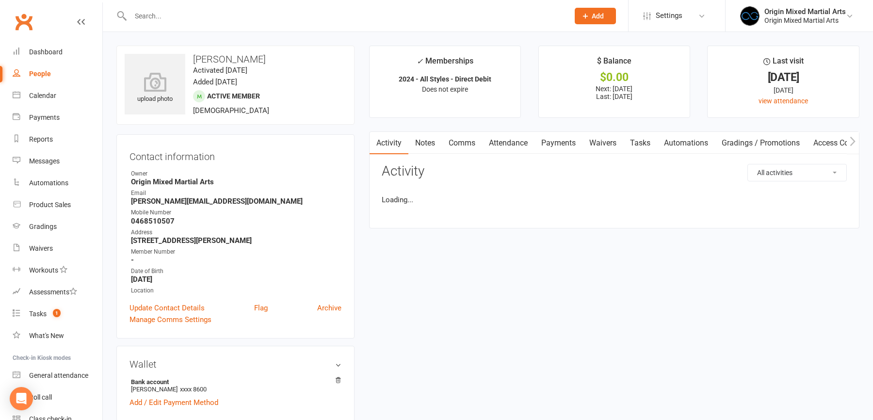
click at [569, 141] on link "Payments" at bounding box center [559, 143] width 48 height 22
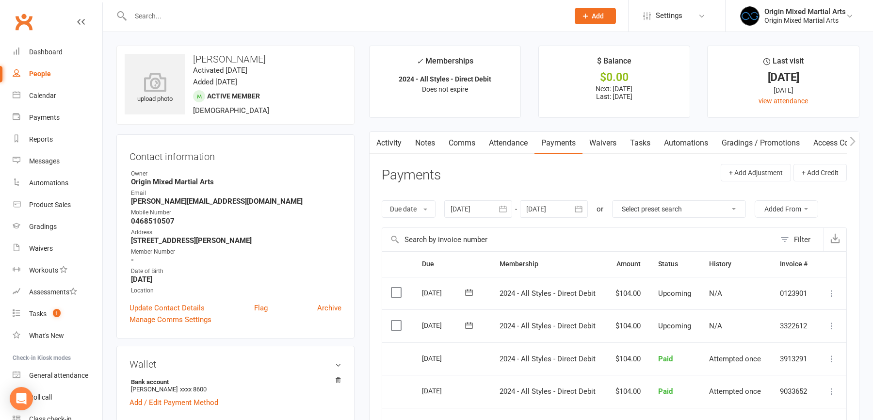
click at [38, 78] on div "People" at bounding box center [40, 74] width 22 height 8
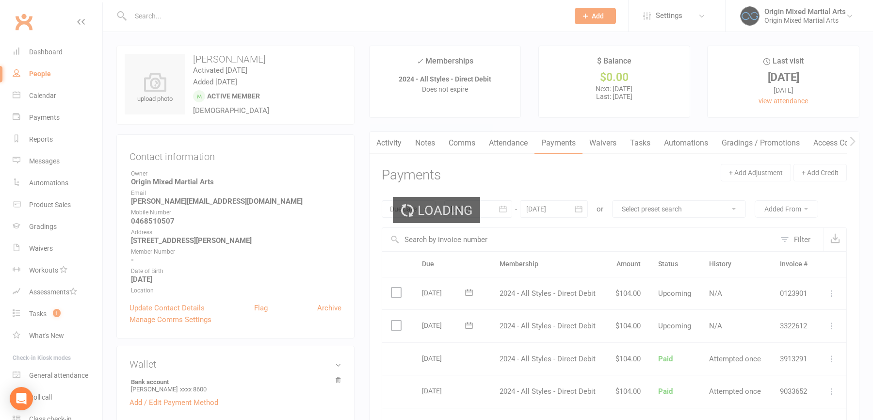
select select "100"
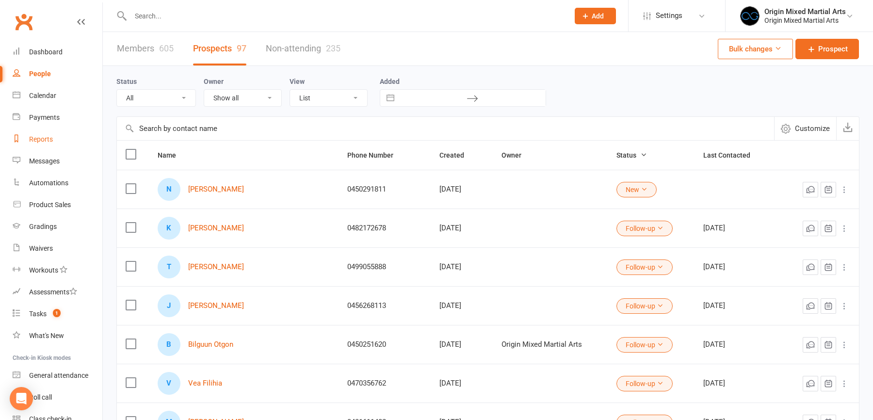
click at [48, 144] on link "Reports" at bounding box center [58, 140] width 90 height 22
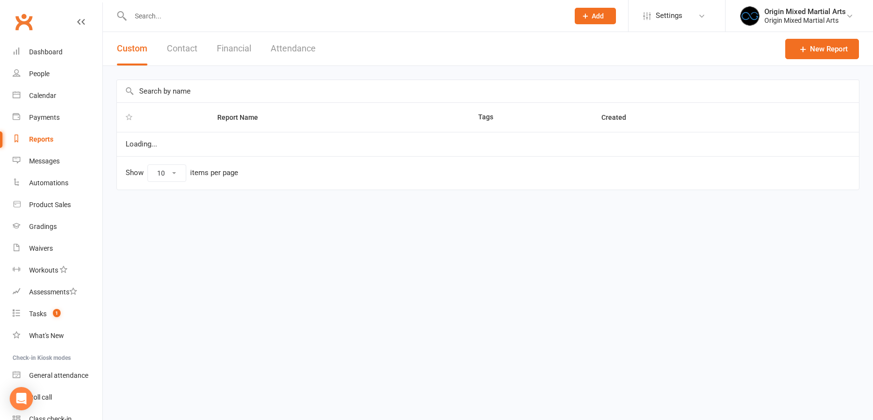
select select "50"
click at [256, 37] on div "Custom Contact Financial Attendance" at bounding box center [216, 48] width 227 height 33
click at [247, 42] on button "Financial" at bounding box center [234, 48] width 34 height 33
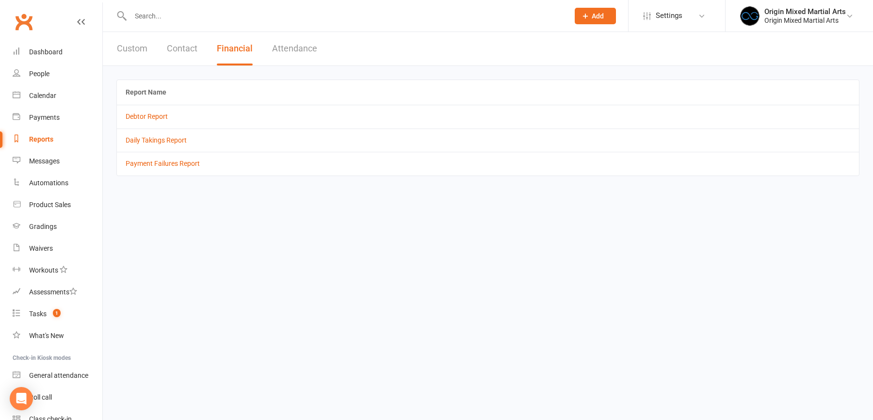
click at [168, 145] on td "Daily Takings Report" at bounding box center [488, 140] width 742 height 23
click at [165, 136] on link "Daily Takings Report" at bounding box center [156, 140] width 61 height 8
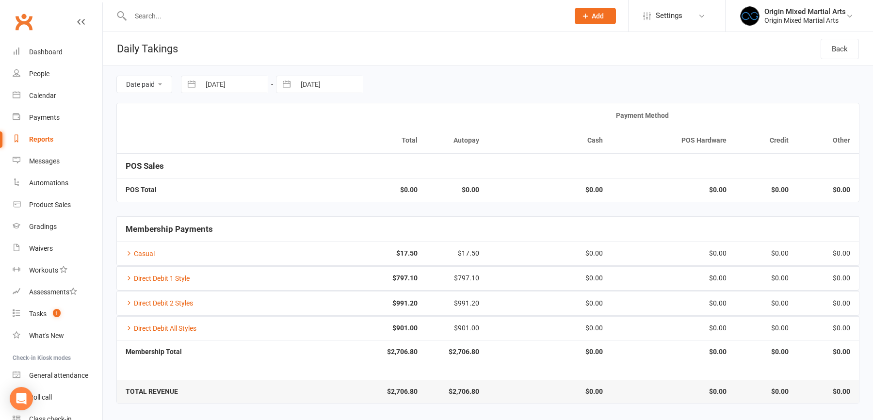
select select "6"
select select "2025"
select select "7"
select select "2025"
select select "8"
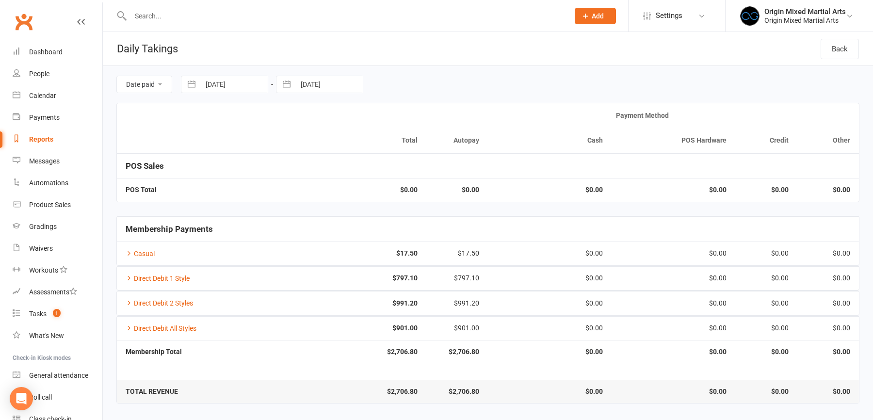
select select "2025"
click at [229, 84] on input "13 Aug 2025" at bounding box center [233, 84] width 67 height 16
click at [218, 196] on td "11" at bounding box center [220, 196] width 19 height 18
type input "11 Aug 2025"
select select "6"
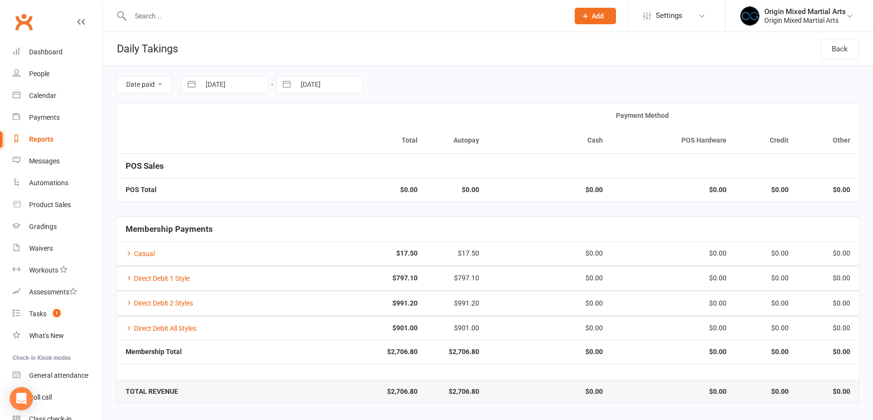
select select "2025"
select select "7"
select select "2025"
select select "8"
select select "2025"
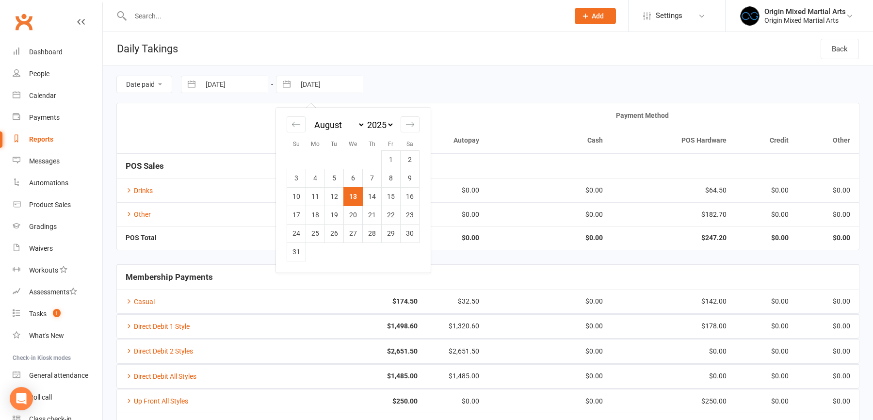
click at [328, 78] on input "13 Aug 2025" at bounding box center [328, 84] width 67 height 16
click at [316, 194] on td "11" at bounding box center [315, 196] width 19 height 18
type input "11 Aug 2025"
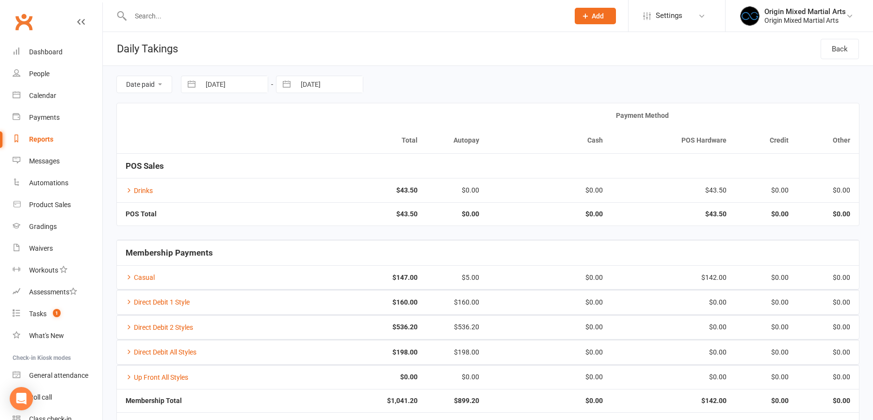
scroll to position [40, 0]
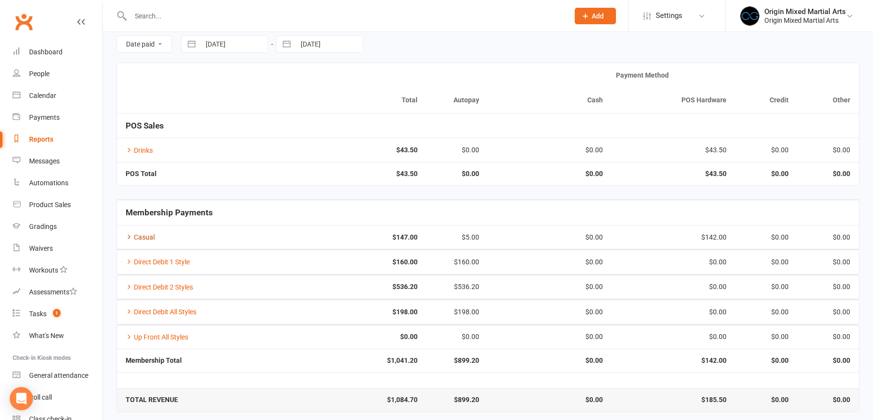
click at [127, 234] on icon at bounding box center [129, 236] width 7 height 7
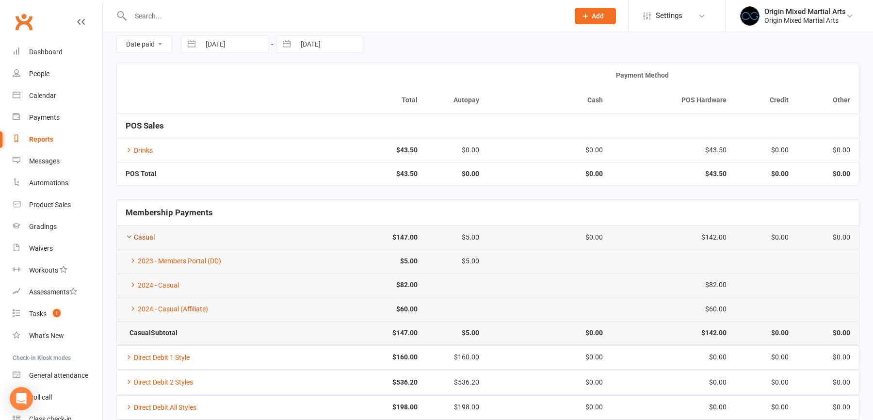
click at [127, 234] on icon at bounding box center [129, 236] width 7 height 7
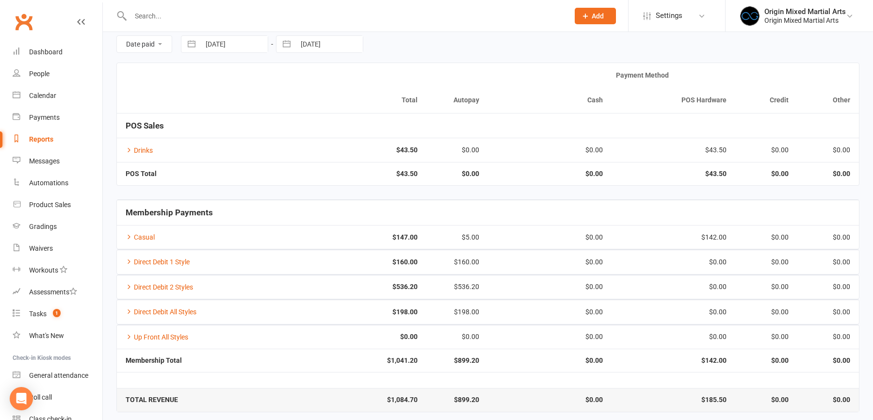
scroll to position [0, 0]
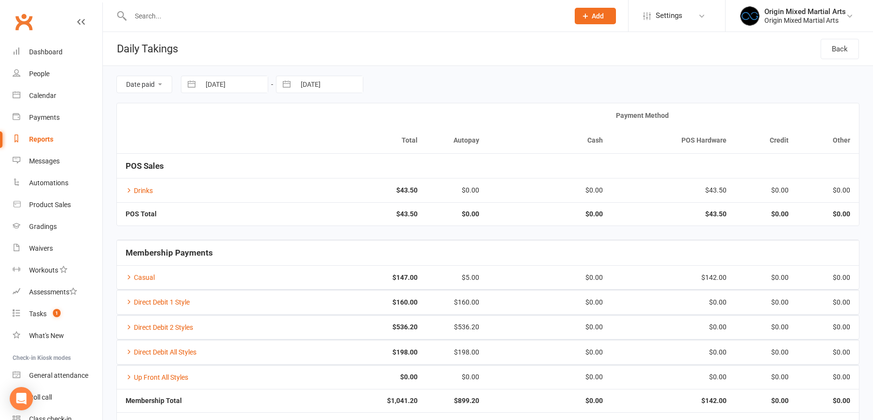
click at [144, 18] on input "text" at bounding box center [345, 16] width 435 height 14
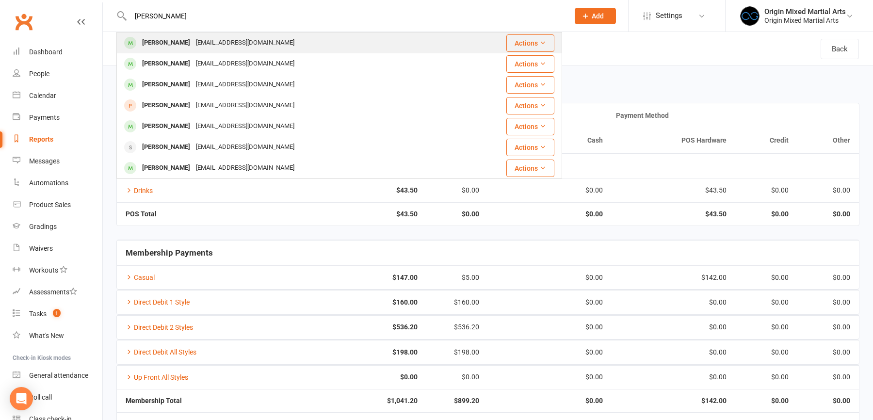
type input "alex poni"
click at [186, 45] on div "Alexander Poniris" at bounding box center [166, 43] width 54 height 14
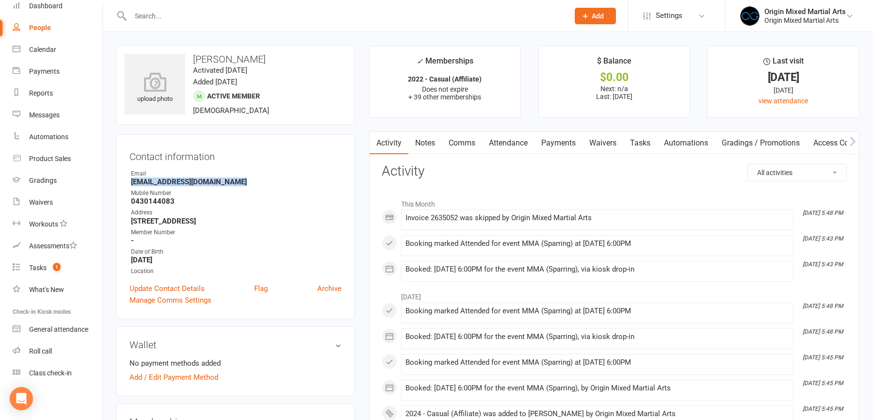
drag, startPoint x: 232, startPoint y: 183, endPoint x: 132, endPoint y: 182, distance: 100.4
click at [132, 183] on strong "Alexander.poniris1@gmail.com" at bounding box center [236, 182] width 211 height 9
copy strong "Alexander.poniris1@gmail.com"
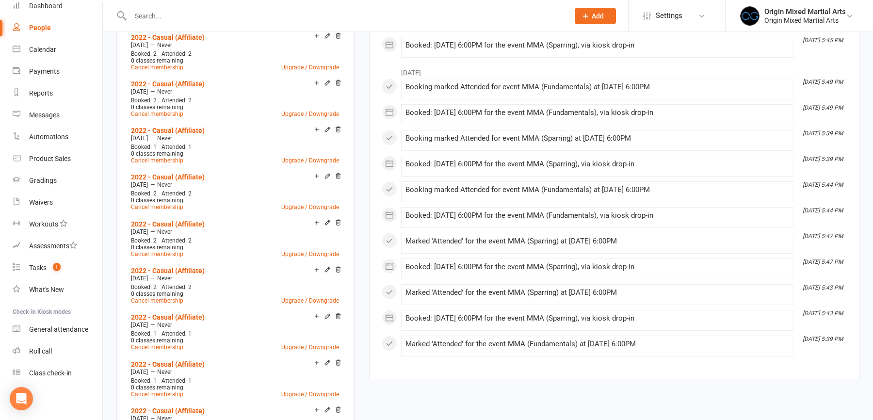
scroll to position [1157, 0]
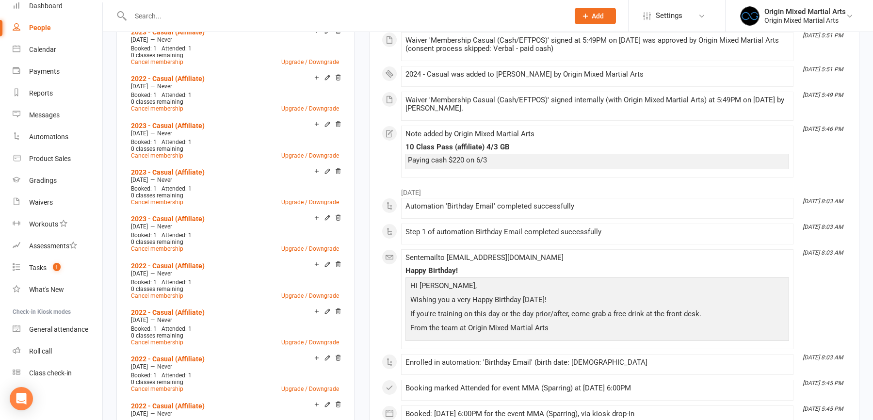
click at [37, 29] on div "People" at bounding box center [40, 28] width 22 height 8
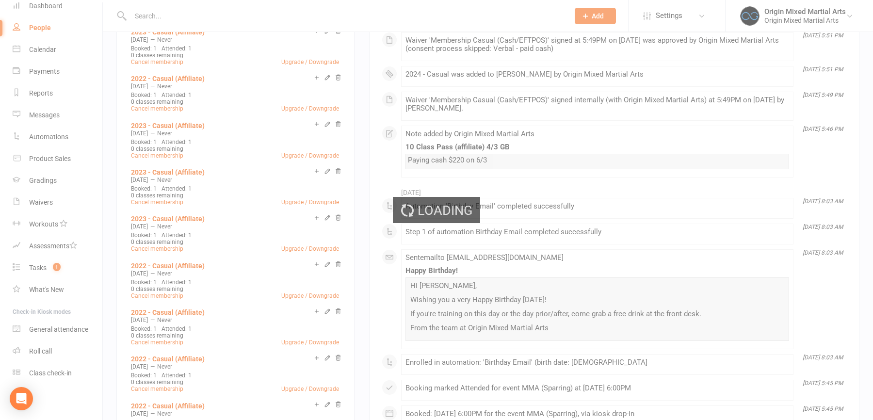
select select "100"
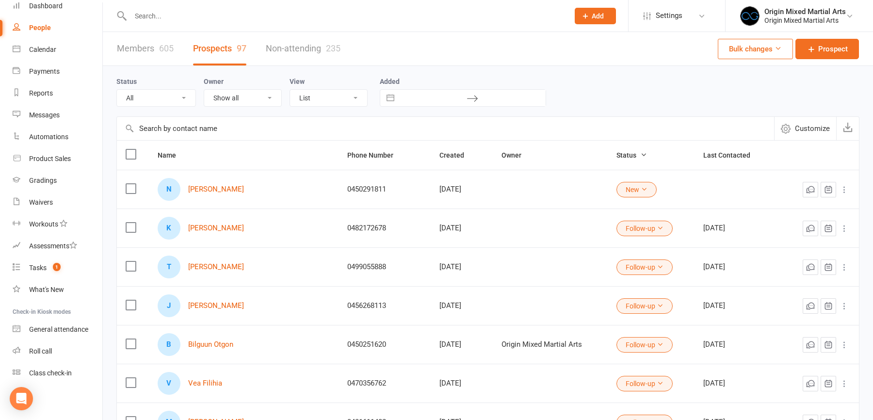
click at [165, 15] on input "text" at bounding box center [345, 16] width 435 height 14
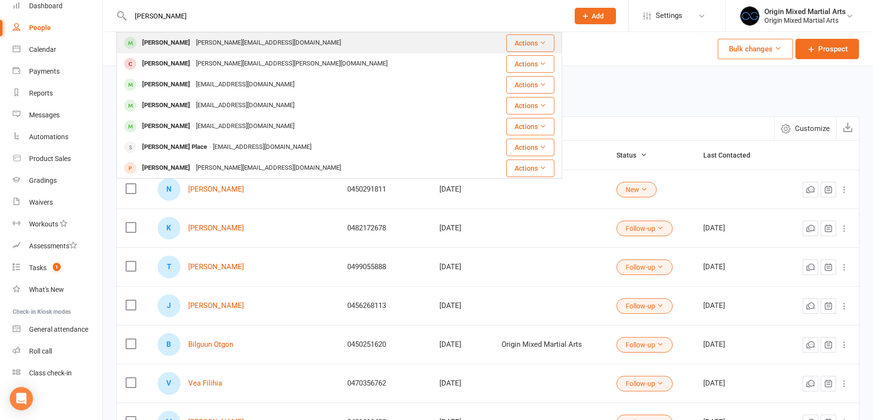
type input "daniel l"
click at [193, 43] on div "Daniel.laudet1@gmail.com" at bounding box center [268, 43] width 151 height 14
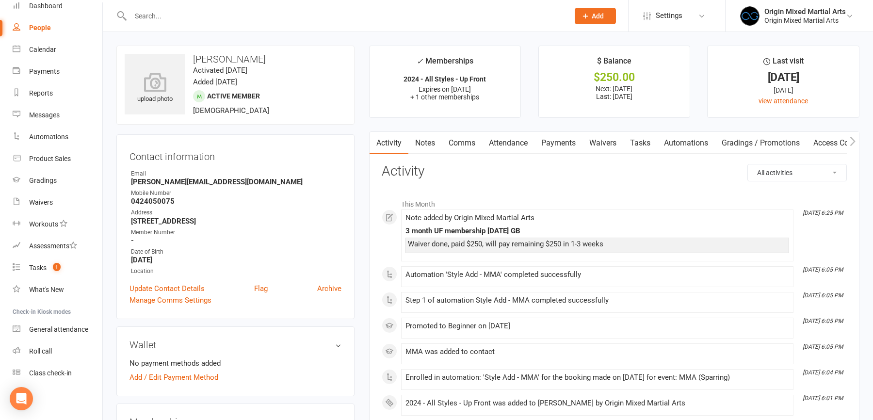
click at [36, 29] on div "People" at bounding box center [40, 28] width 22 height 8
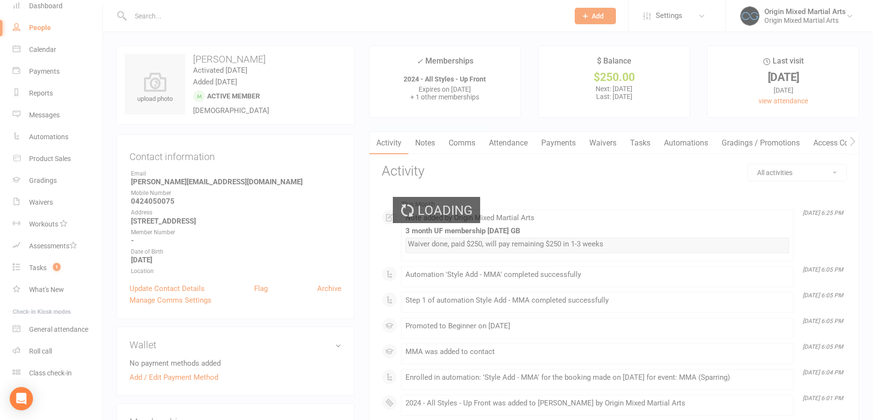
select select "100"
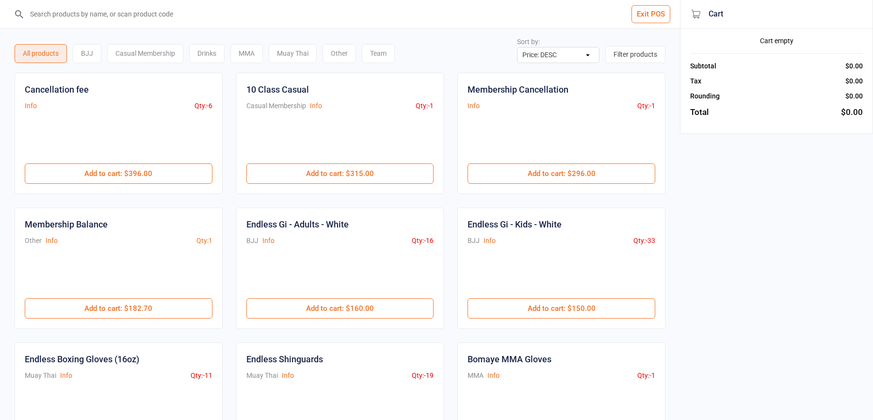
select select "price-desc"
click at [298, 18] on input "search" at bounding box center [345, 14] width 641 height 28
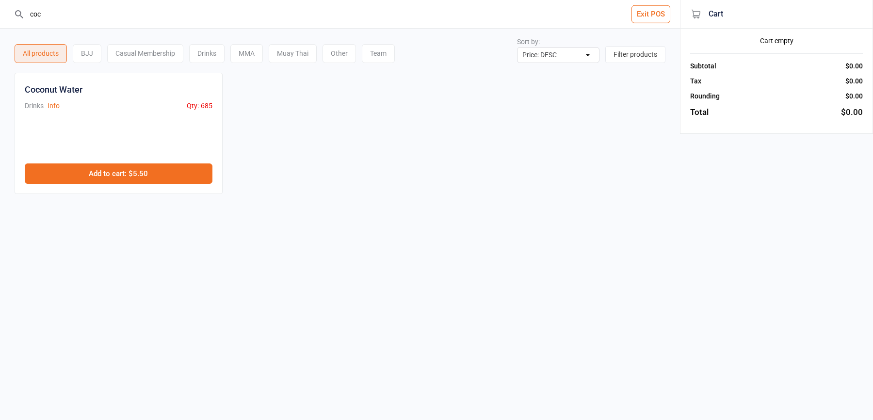
type input "coc"
click at [142, 172] on button "Add to cart : $5.50" at bounding box center [119, 174] width 188 height 20
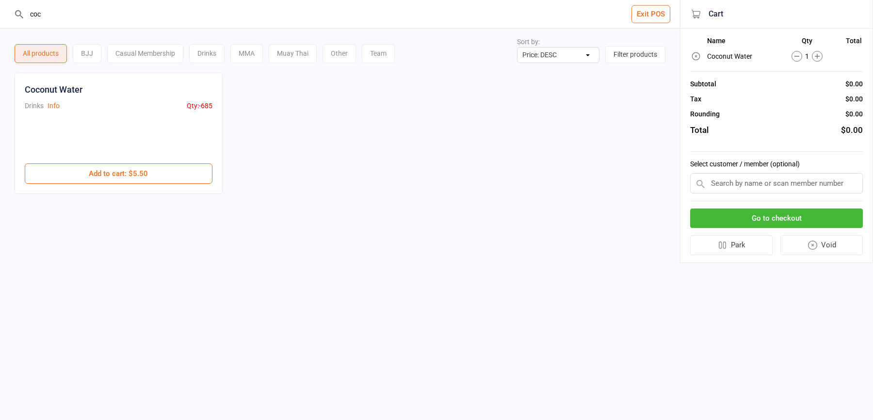
click at [734, 185] on input "text" at bounding box center [776, 183] width 173 height 20
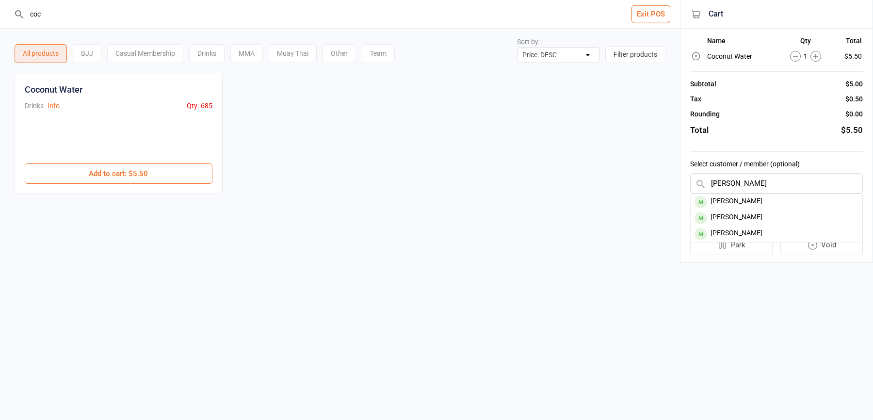
type input "lucas"
click at [792, 194] on div "Lucas Vartanian" at bounding box center [777, 202] width 172 height 16
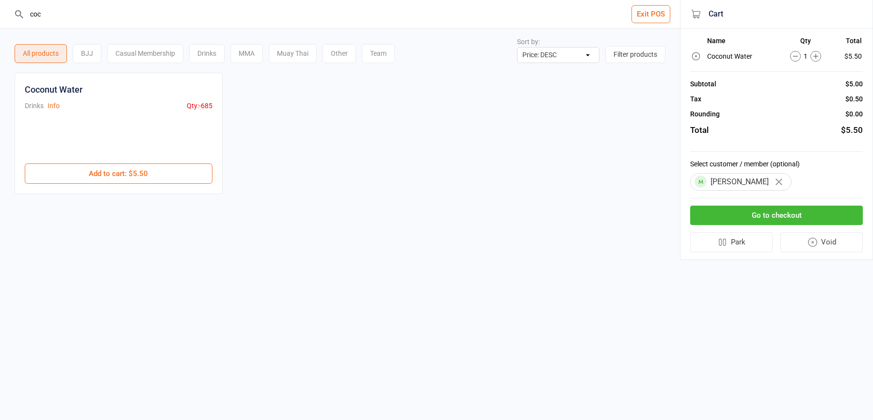
click at [772, 217] on button "Go to checkout" at bounding box center [776, 216] width 173 height 20
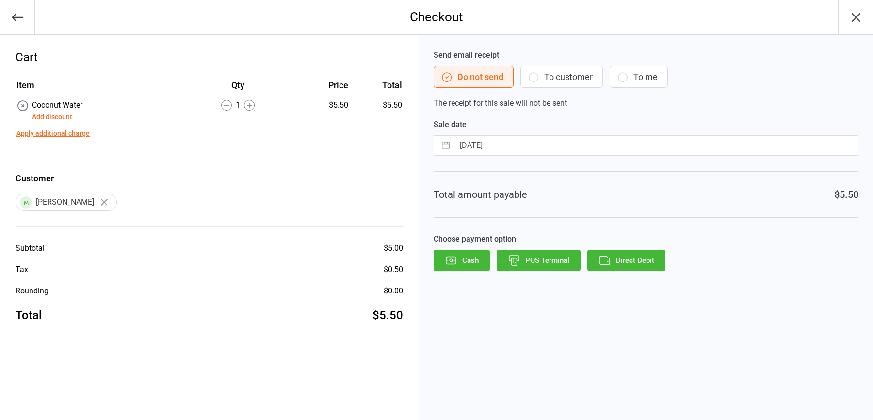
click at [614, 261] on button "Direct Debit" at bounding box center [627, 260] width 78 height 21
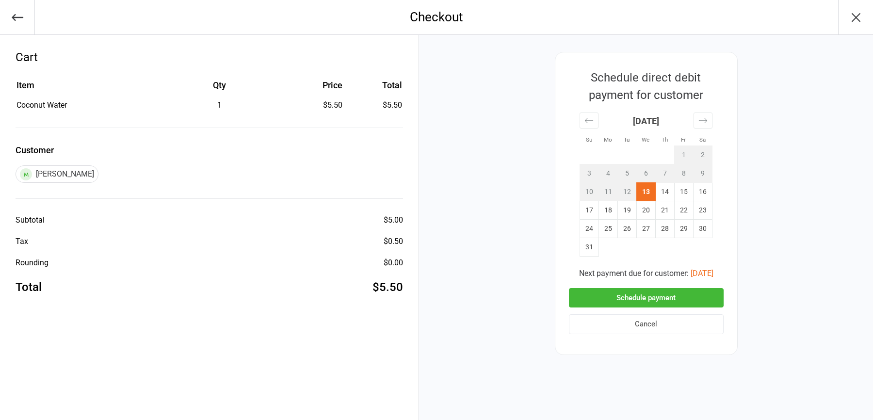
click at [623, 296] on button "Schedule payment" at bounding box center [646, 298] width 155 height 20
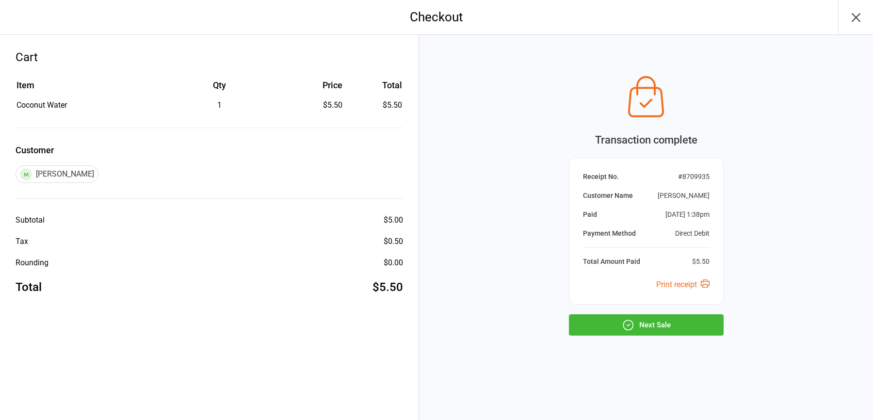
click at [647, 328] on button "Next Sale" at bounding box center [646, 324] width 155 height 21
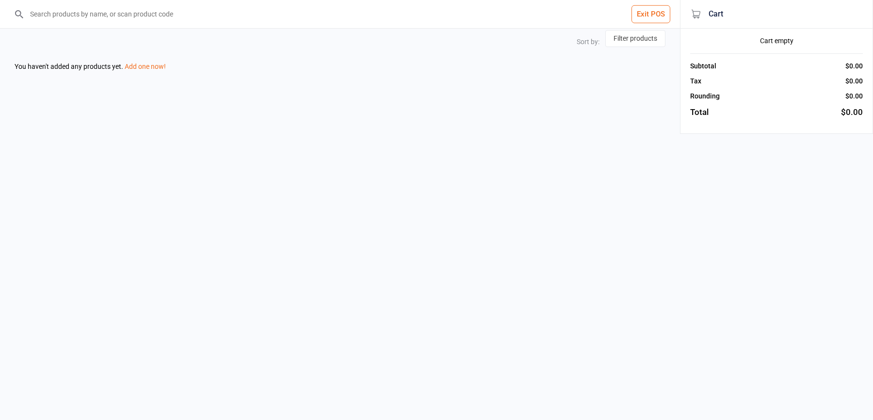
select select "price-desc"
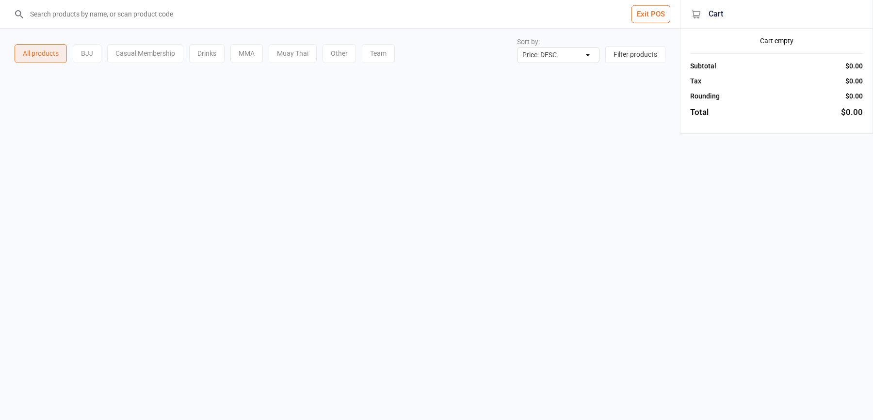
click at [653, 17] on button "Exit POS" at bounding box center [651, 14] width 39 height 18
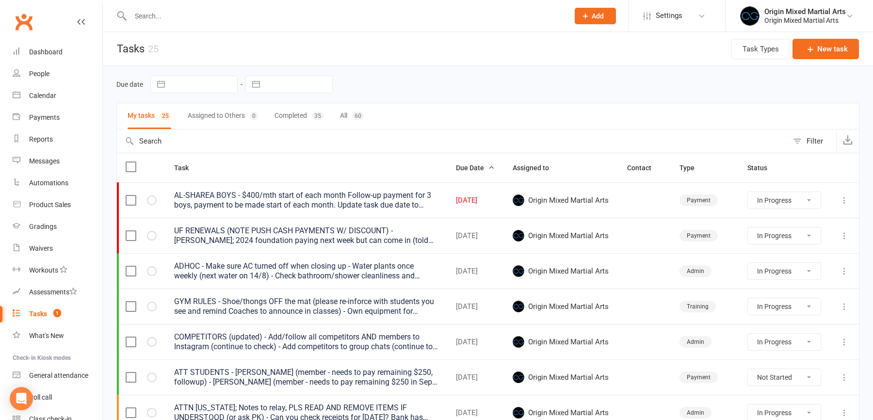
select select "started"
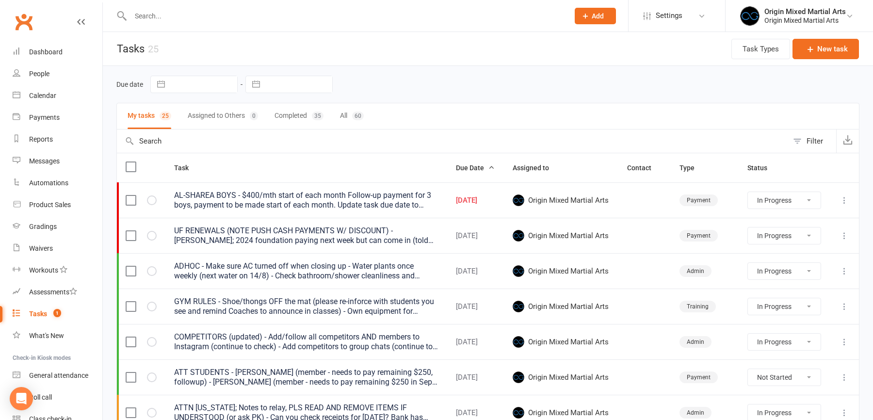
select select "started"
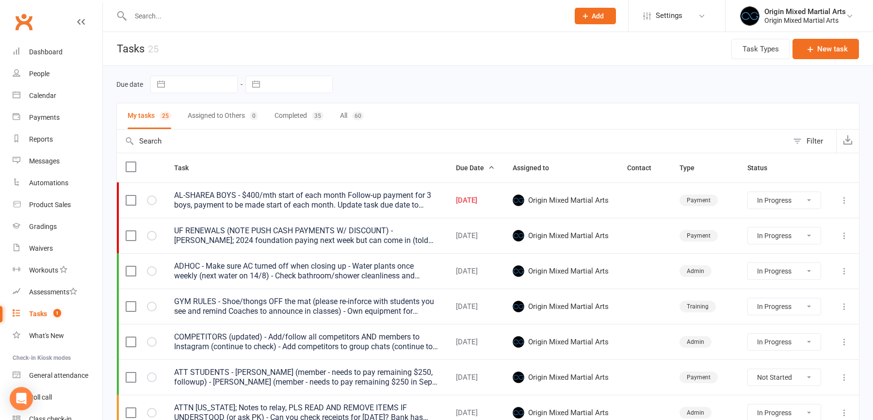
select select "waiting"
select select "started"
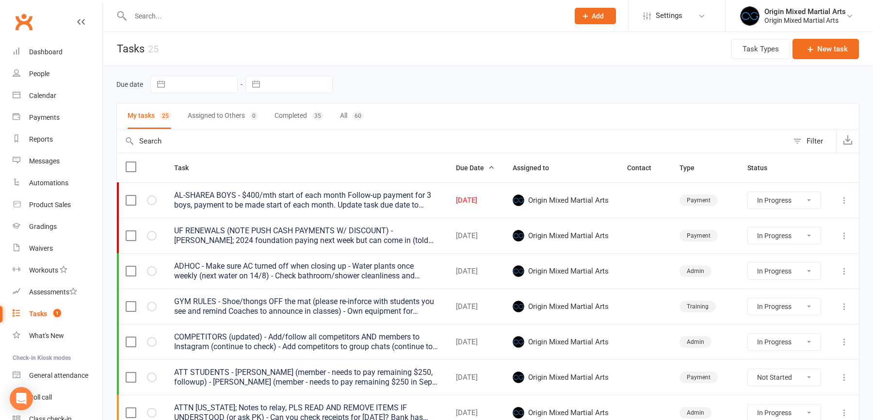
select select "started"
select select "waiting"
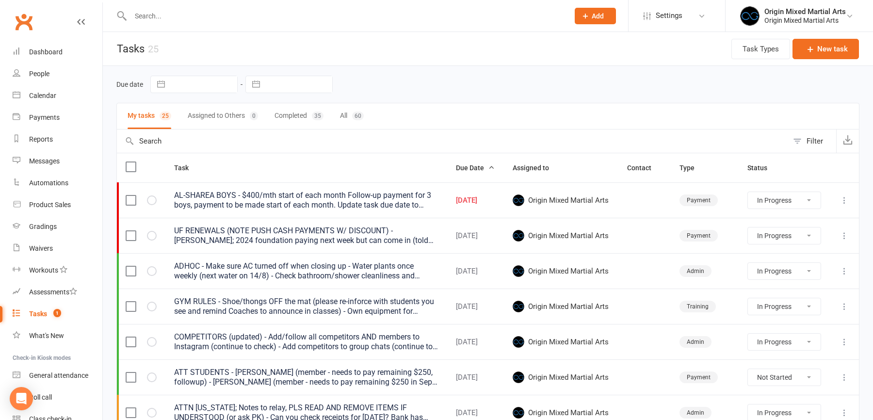
select select "started"
select select "waiting"
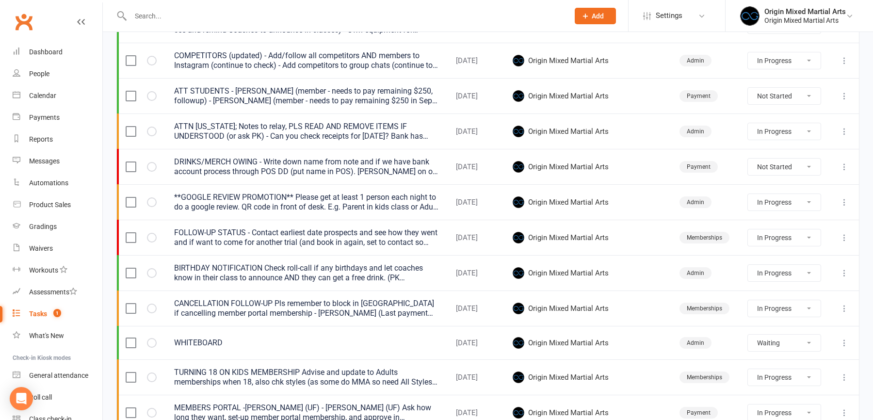
scroll to position [246, 0]
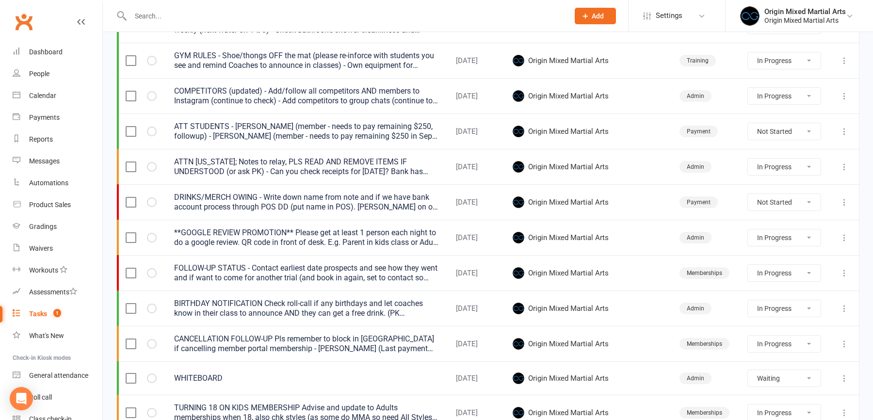
click at [846, 165] on icon at bounding box center [845, 167] width 10 height 10
click at [790, 200] on link "Edit" at bounding box center [802, 203] width 96 height 19
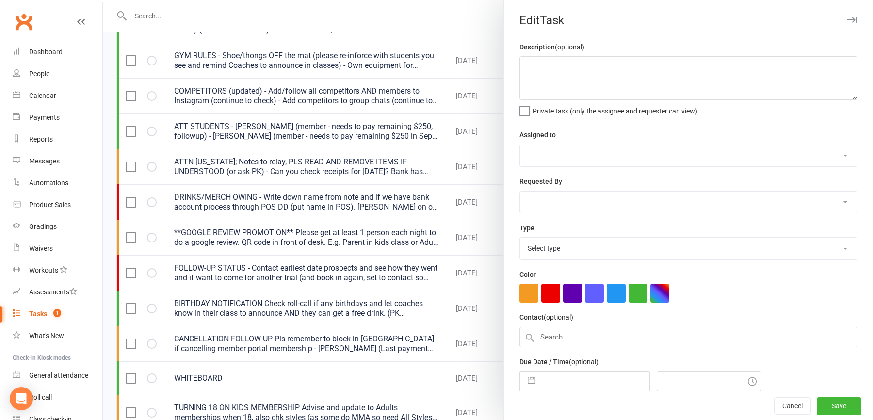
type textarea "ATTN [US_STATE]; Notes to relay, PLS READ AND REMOVE ITEMS IF UNDERSTOOD (or as…"
select select "43946"
type input "[DATE]"
type input "4:00pm"
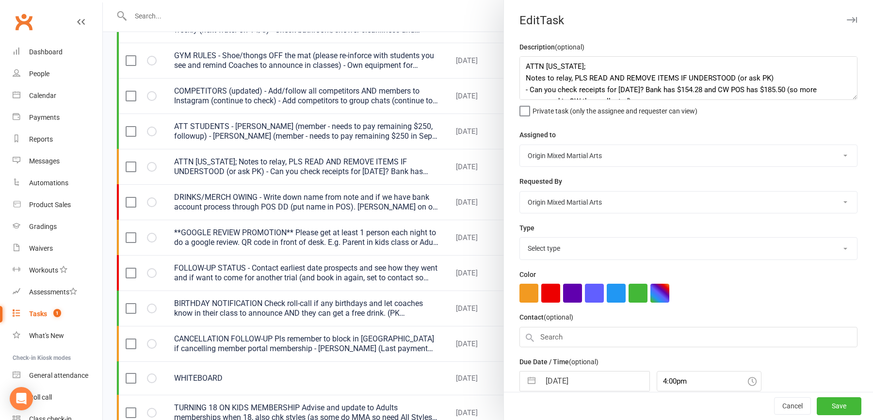
select select "31926"
click at [792, 78] on textarea "ATTN [US_STATE]; Notes to relay, PLS READ AND REMOVE ITEMS IF UNDERSTOOD (or as…" at bounding box center [689, 78] width 338 height 44
type textarea "ATTN [US_STATE]; Notes to relay, PLS READ AND REMOVE ITEMS IF UNDERSTOOD (or as…"
click at [846, 406] on button "Save" at bounding box center [839, 406] width 45 height 17
select select "started"
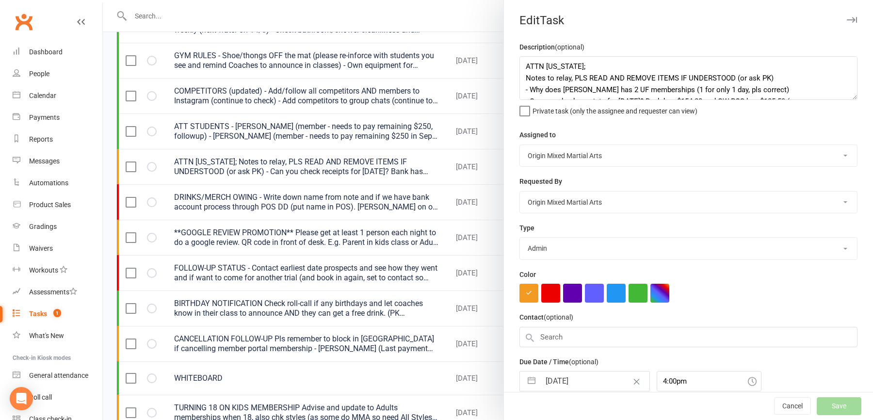
select select "started"
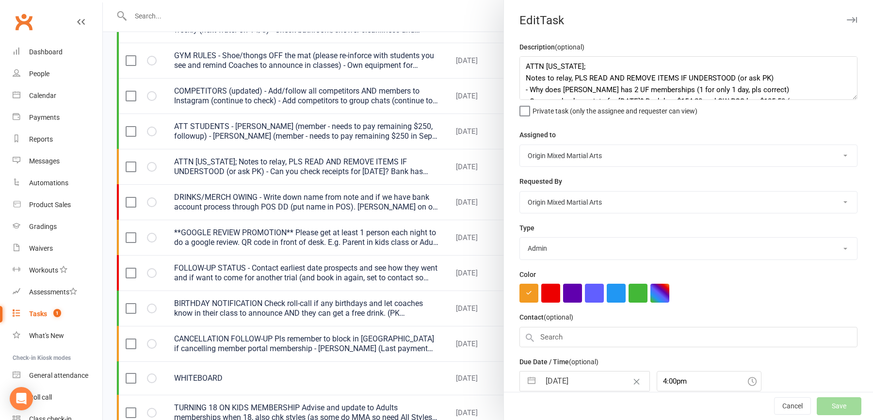
select select "started"
select select "waiting"
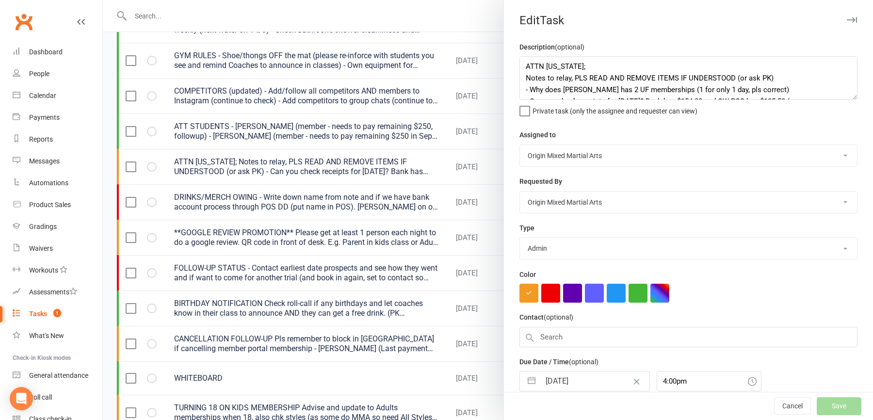
select select "started"
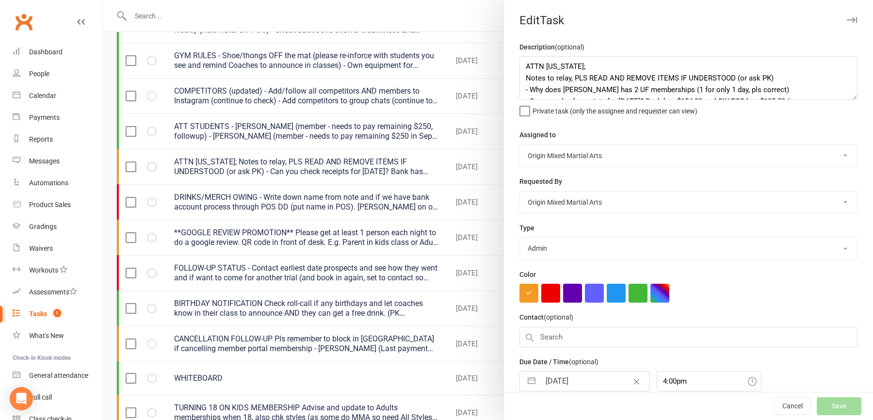
select select "started"
select select "waiting"
select select "started"
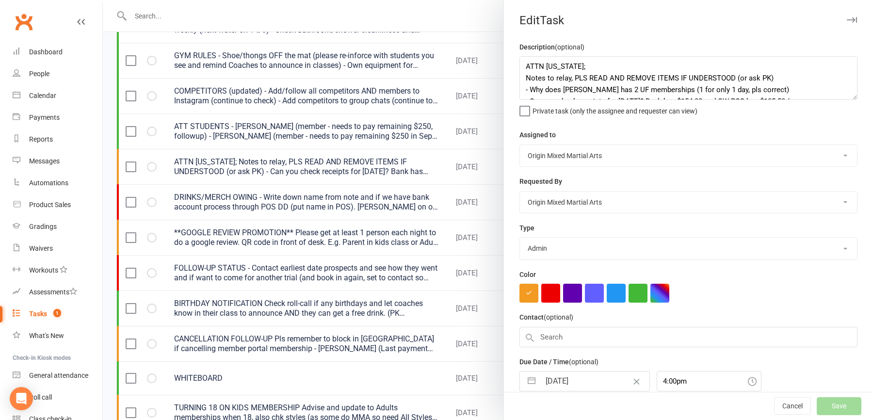
select select "waiting"
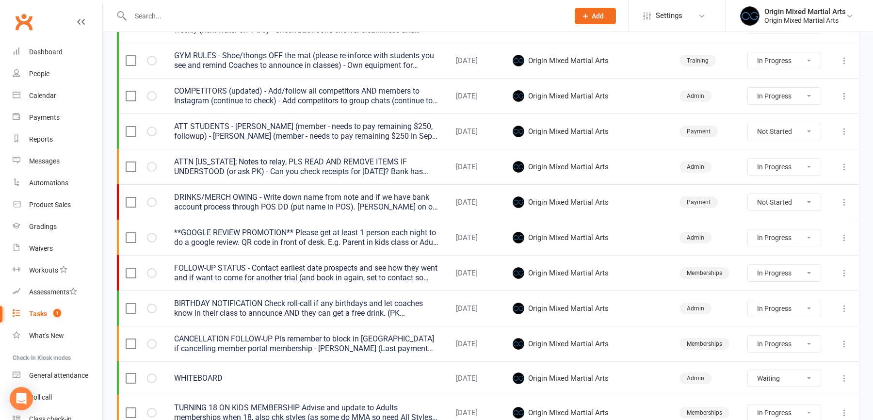
select select "started"
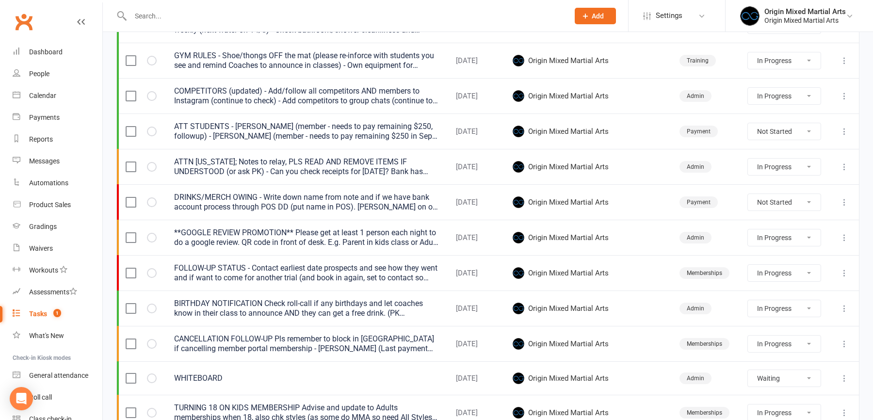
select select "started"
select select "waiting"
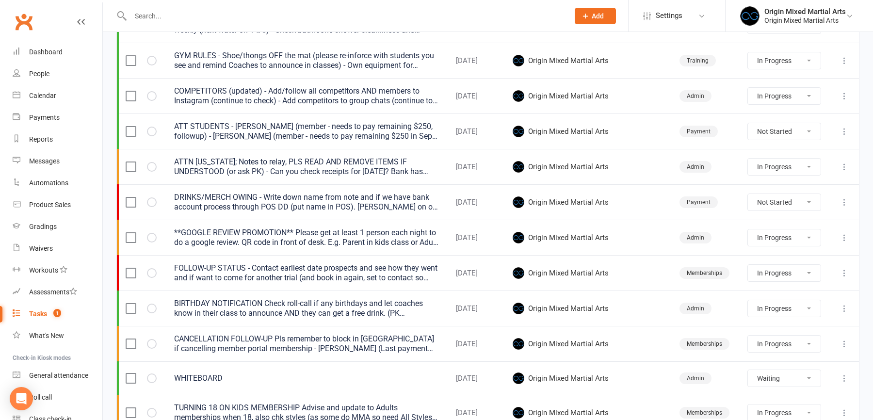
select select "started"
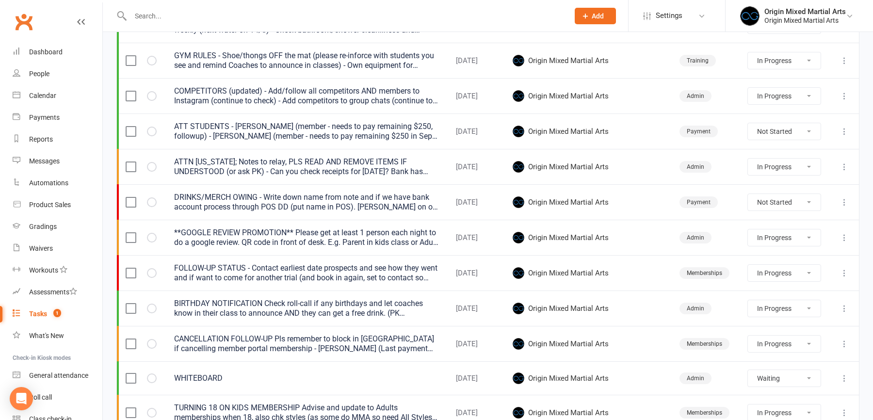
select select "started"
select select "waiting"
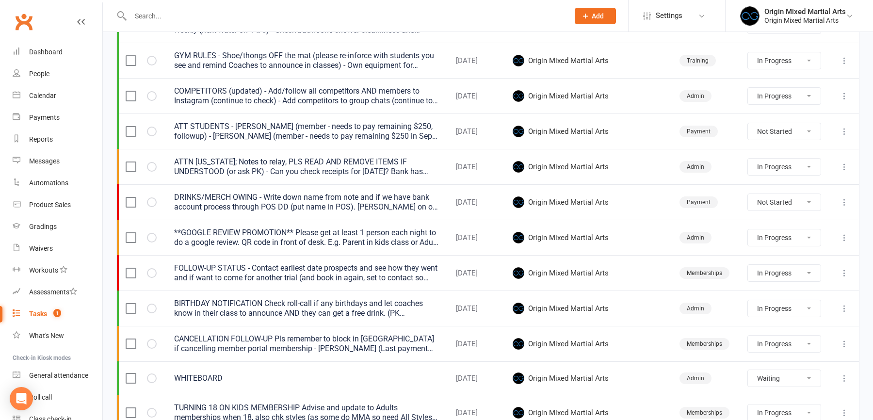
select select "started"
select select "waiting"
